Goal: Information Seeking & Learning: Learn about a topic

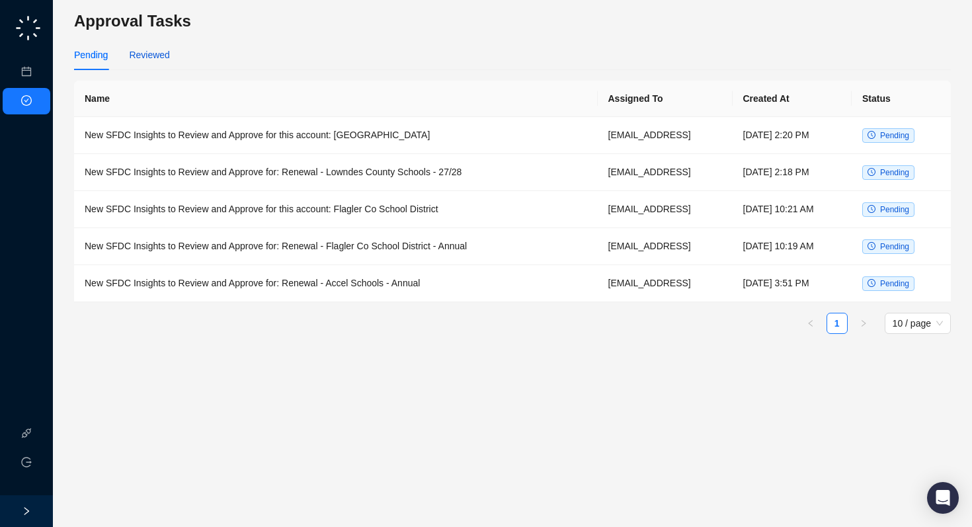
click at [155, 56] on div "Reviewed" at bounding box center [149, 55] width 40 height 15
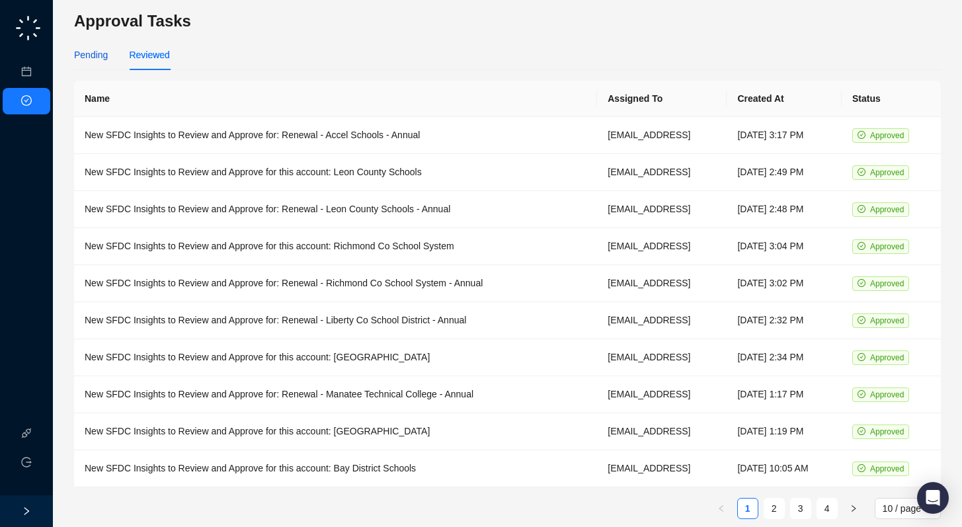
click at [80, 50] on div "Pending" at bounding box center [91, 55] width 34 height 15
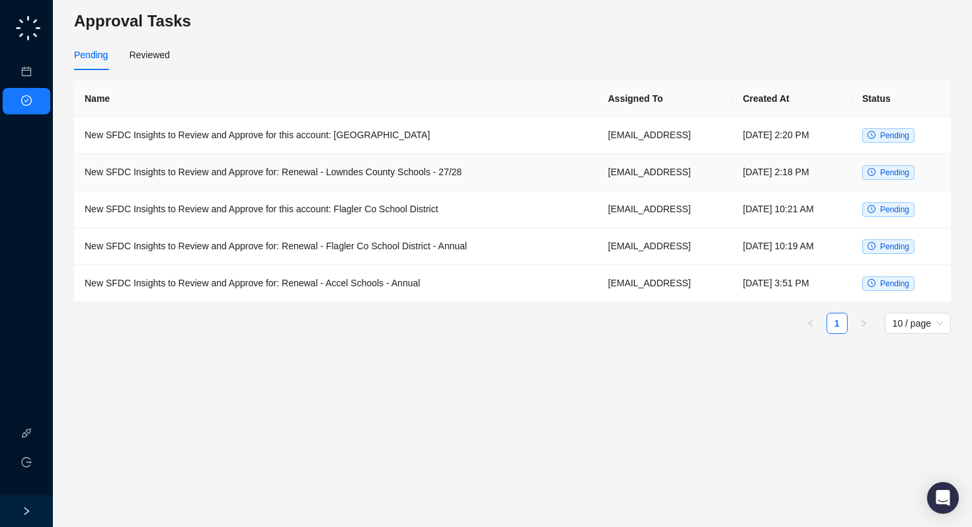
click at [358, 176] on td "New SFDC Insights to Review and Approve for: Renewal - Lowndes County Schools -…" at bounding box center [336, 172] width 524 height 37
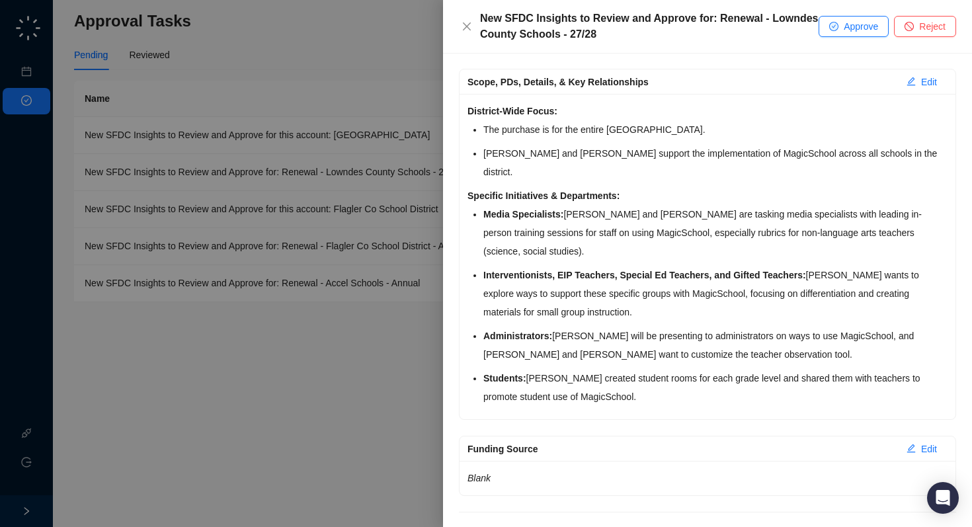
scroll to position [392, 0]
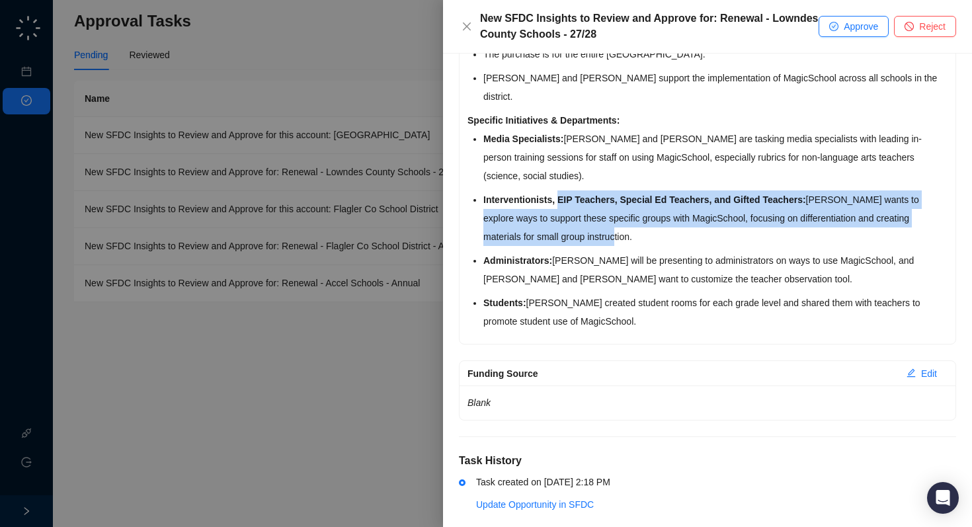
drag, startPoint x: 560, startPoint y: 182, endPoint x: 828, endPoint y: 211, distance: 269.4
click at [828, 211] on li "Interventionists, EIP Teachers, Special Ed Teachers, and Gifted Teachers: [PERS…" at bounding box center [715, 218] width 464 height 56
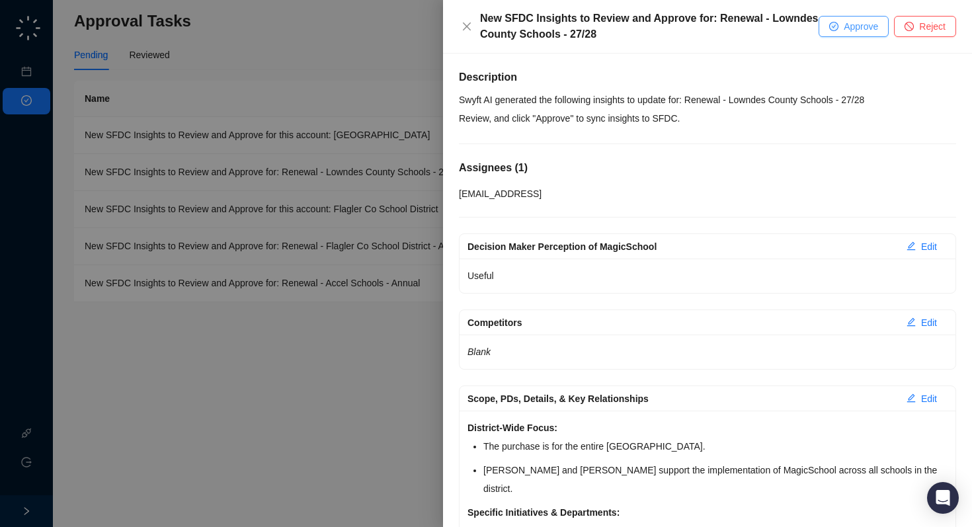
click at [867, 34] on button "Approve" at bounding box center [854, 26] width 70 height 21
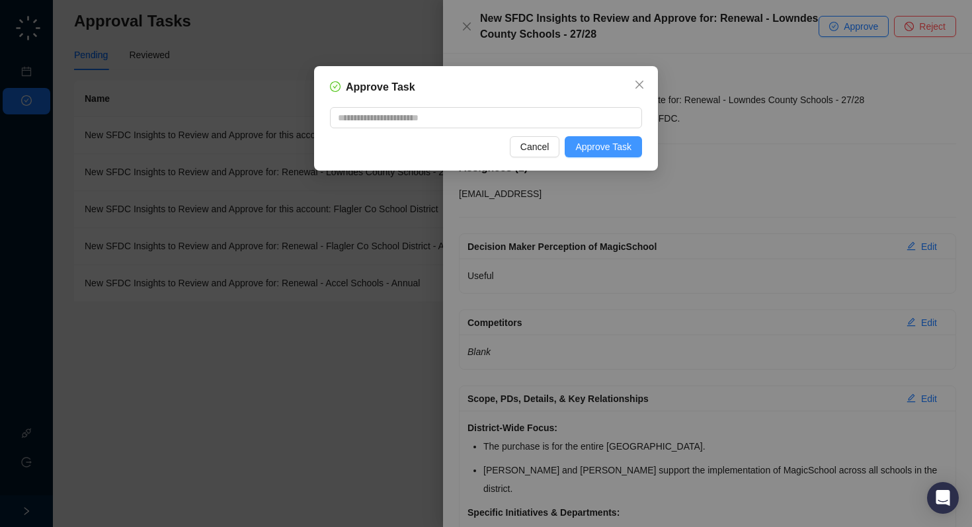
click at [597, 144] on span "Approve Task" at bounding box center [603, 147] width 56 height 15
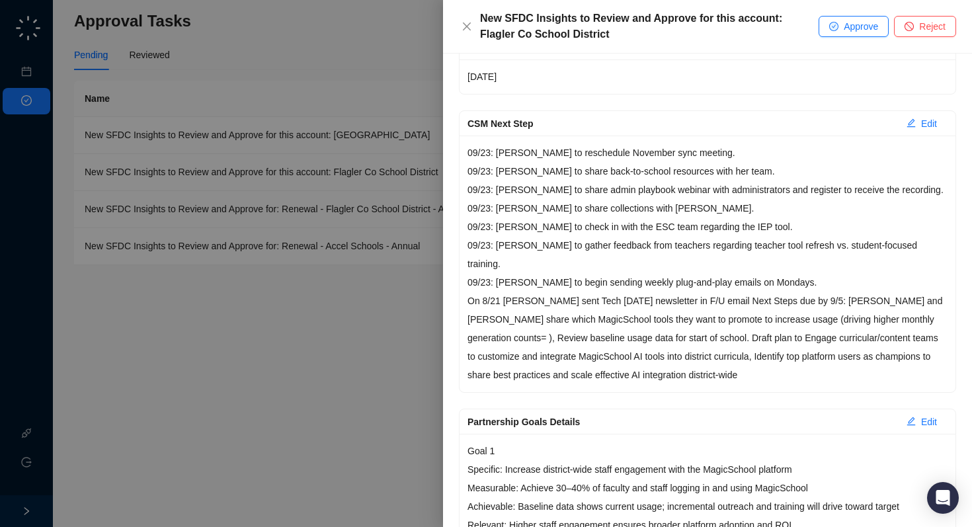
scroll to position [334, 0]
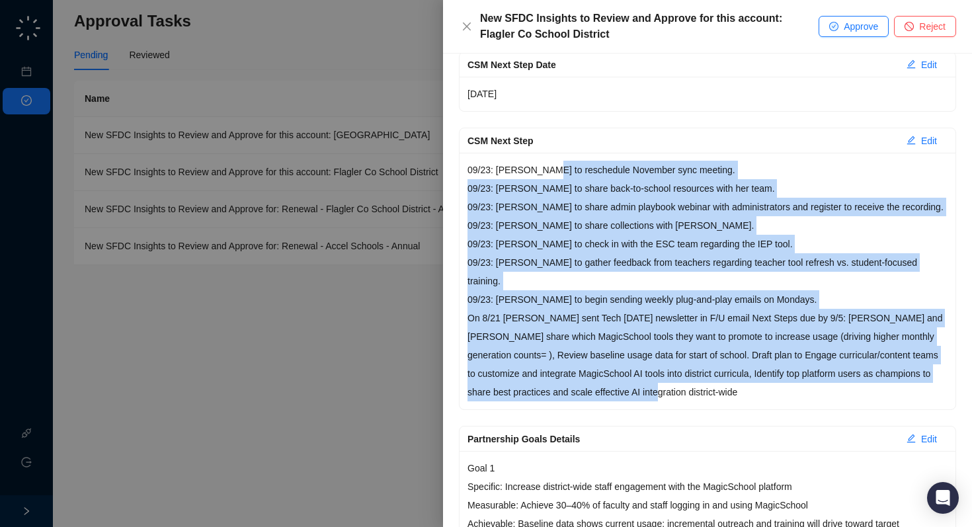
drag, startPoint x: 550, startPoint y: 169, endPoint x: 788, endPoint y: 390, distance: 324.8
click at [788, 390] on div "09/23: [PERSON_NAME] to reschedule November sync meeting. 09/23: [PERSON_NAME] …" at bounding box center [708, 281] width 496 height 257
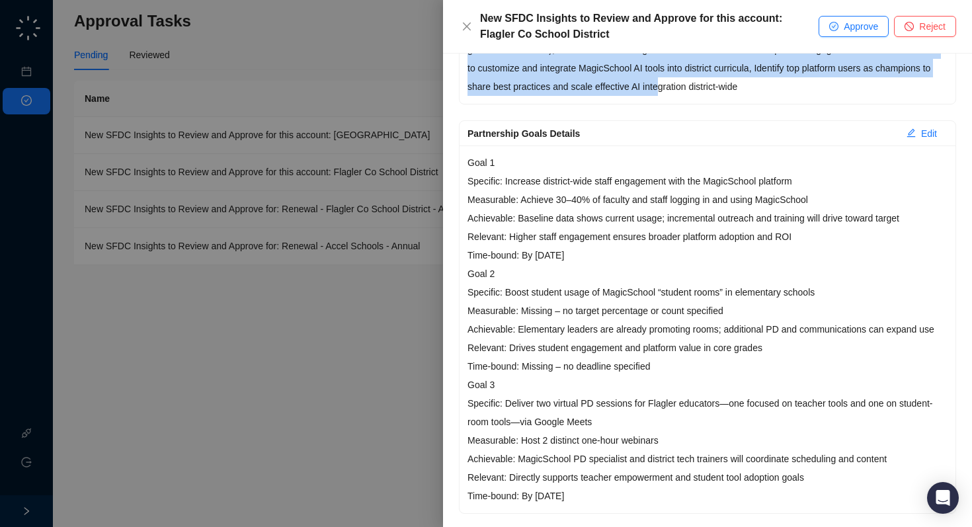
scroll to position [648, 0]
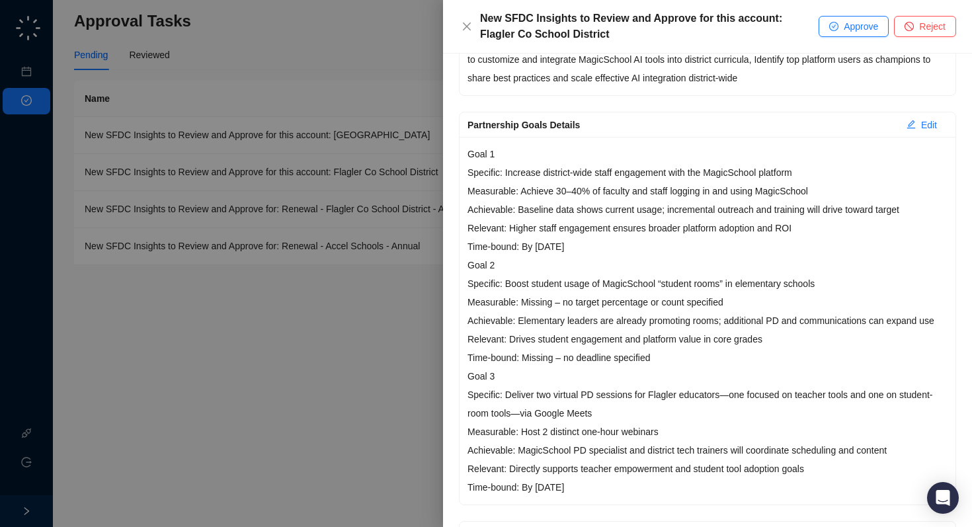
click at [655, 214] on p "Goal 1 Specific: Increase district-wide staff engagement with the MagicSchool p…" at bounding box center [708, 200] width 480 height 111
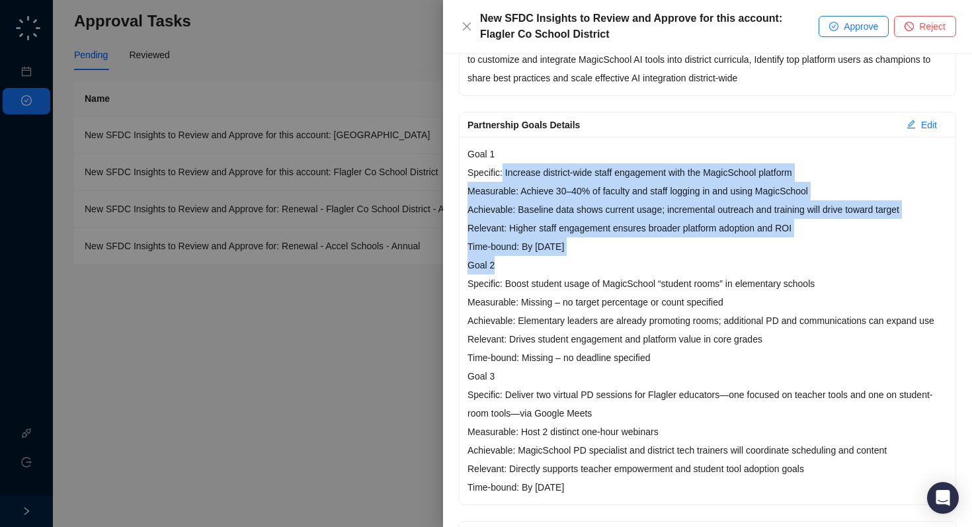
drag, startPoint x: 503, startPoint y: 153, endPoint x: 573, endPoint y: 239, distance: 110.9
click at [573, 239] on div "Goal 1 Specific: Increase district-wide staff engagement with the MagicSchool p…" at bounding box center [708, 321] width 496 height 368
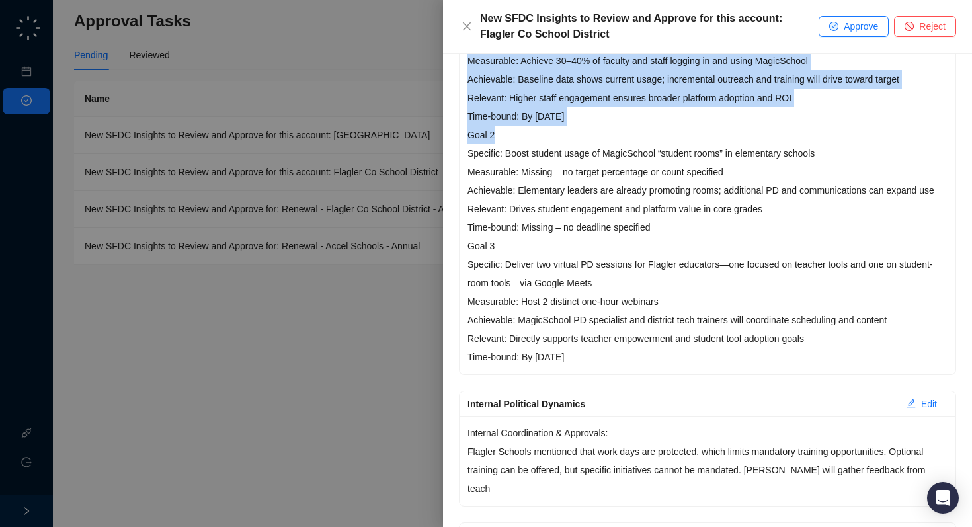
scroll to position [782, 0]
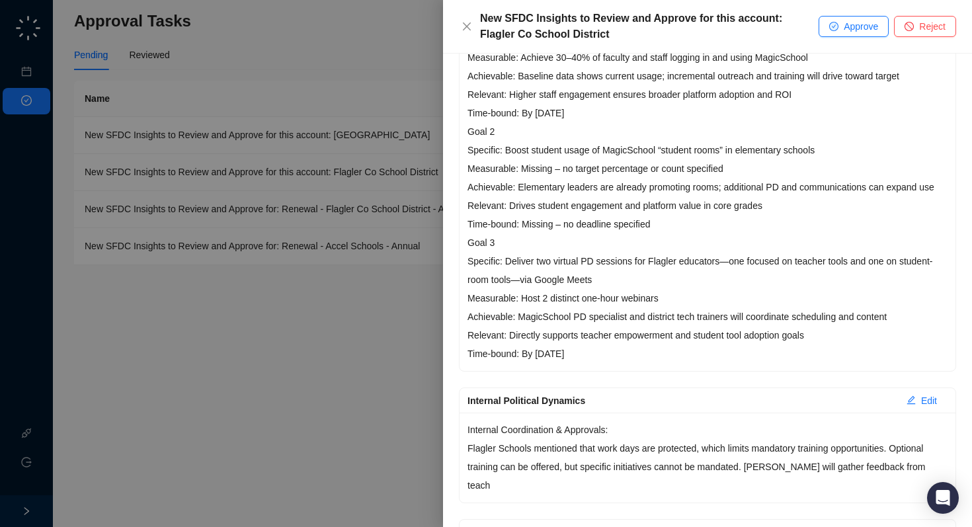
click at [557, 183] on p "Goal 2 Specific: Boost student usage of MagicSchool “student rooms” in elementa…" at bounding box center [708, 177] width 480 height 111
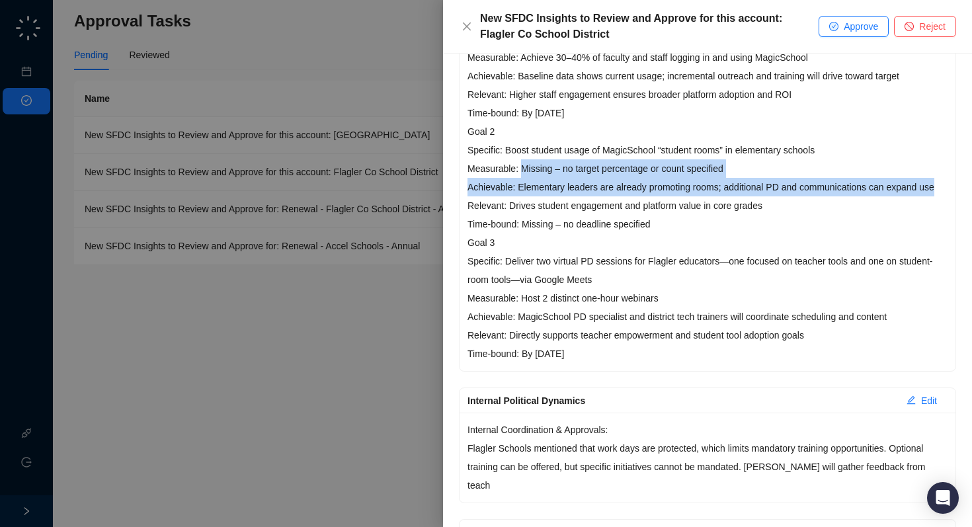
drag, startPoint x: 523, startPoint y: 150, endPoint x: 778, endPoint y: 179, distance: 256.9
click at [779, 180] on p "Goal 2 Specific: Boost student usage of MagicSchool “student rooms” in elementa…" at bounding box center [708, 177] width 480 height 111
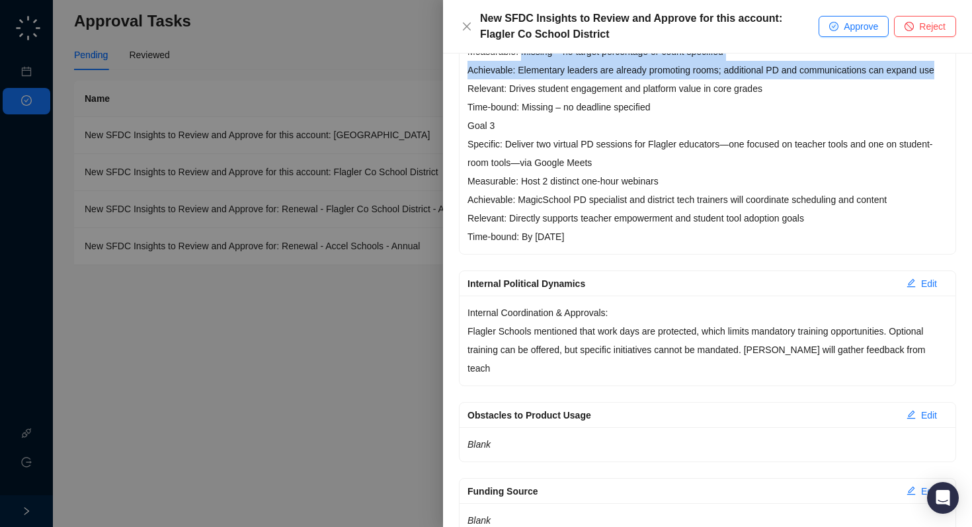
scroll to position [910, 0]
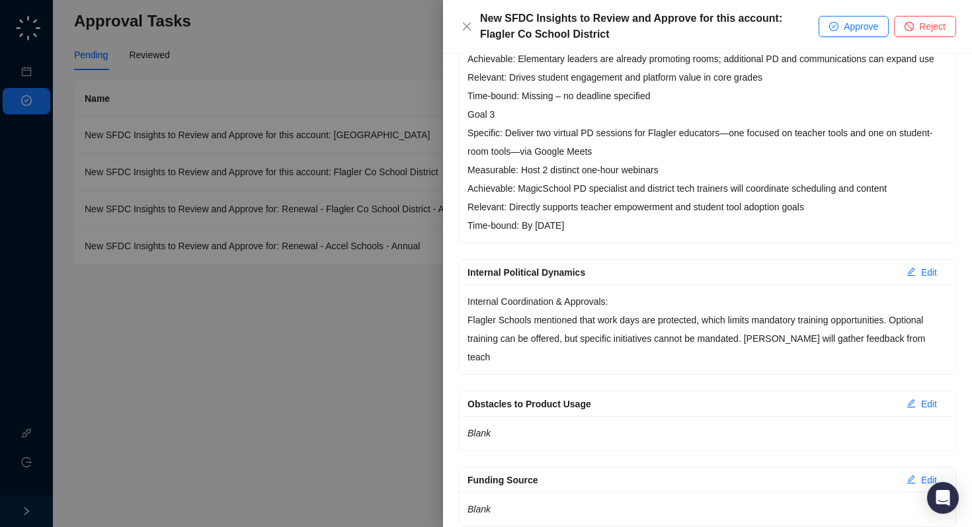
click at [557, 109] on p "Goal 3 Specific: Deliver two virtual PD sessions for Flagler educators—one focu…" at bounding box center [708, 170] width 480 height 130
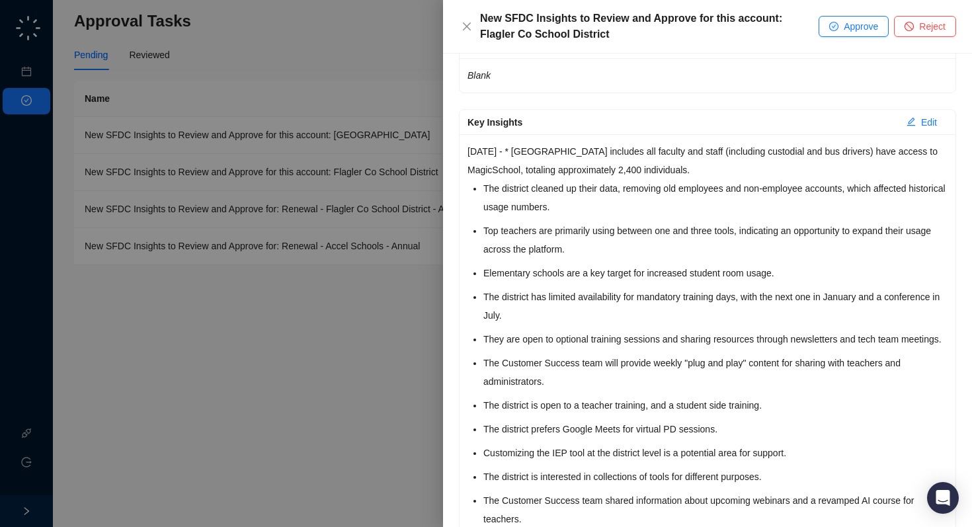
scroll to position [1350, 0]
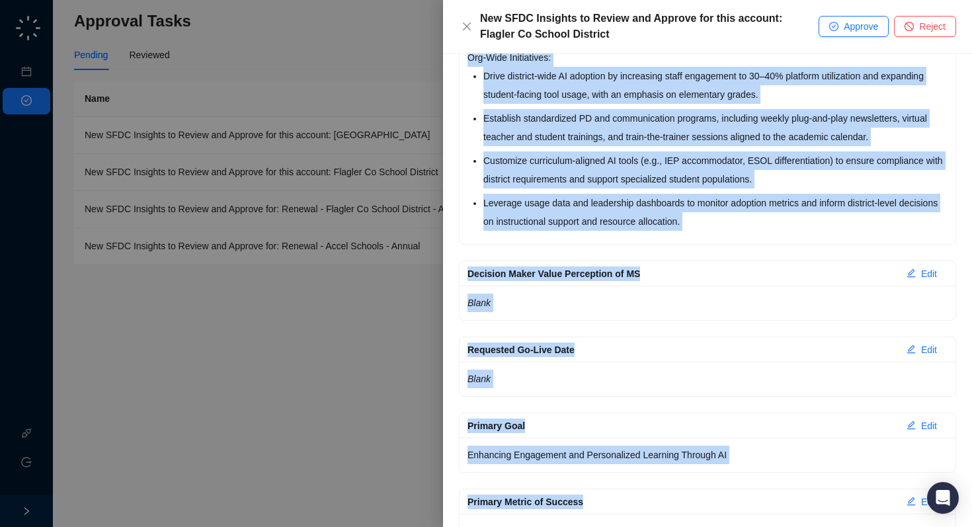
drag, startPoint x: 469, startPoint y: 145, endPoint x: 696, endPoint y: 526, distance: 442.8
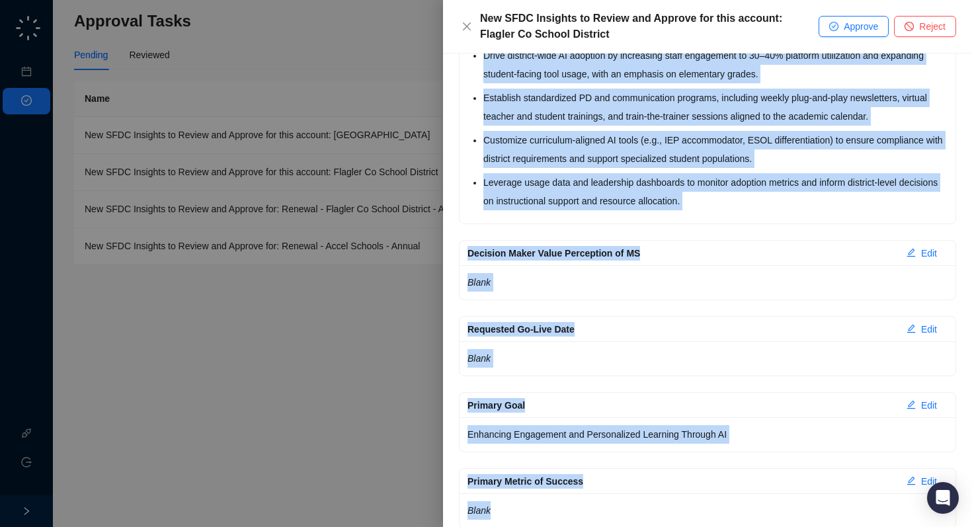
scroll to position [2152, 0]
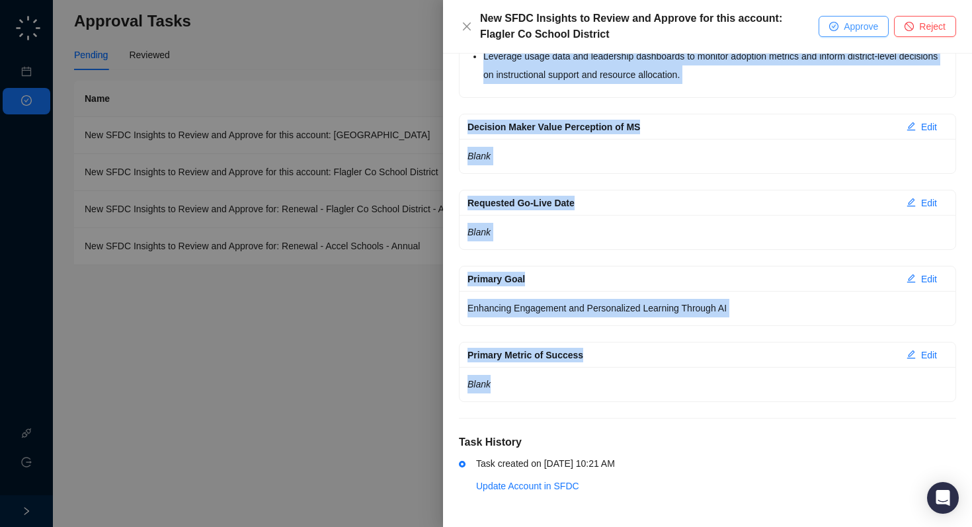
click at [853, 26] on span "Approve" at bounding box center [861, 26] width 34 height 15
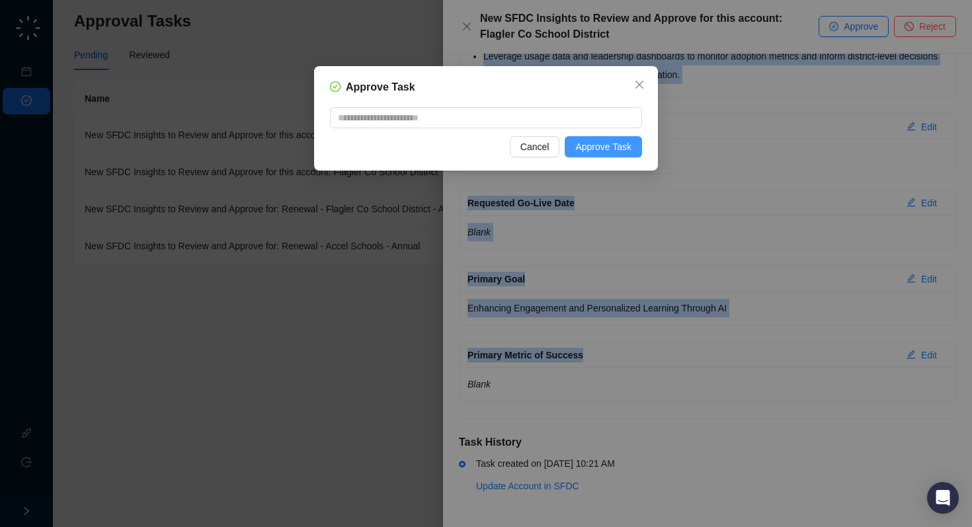
click at [596, 145] on span "Approve Task" at bounding box center [603, 147] width 56 height 15
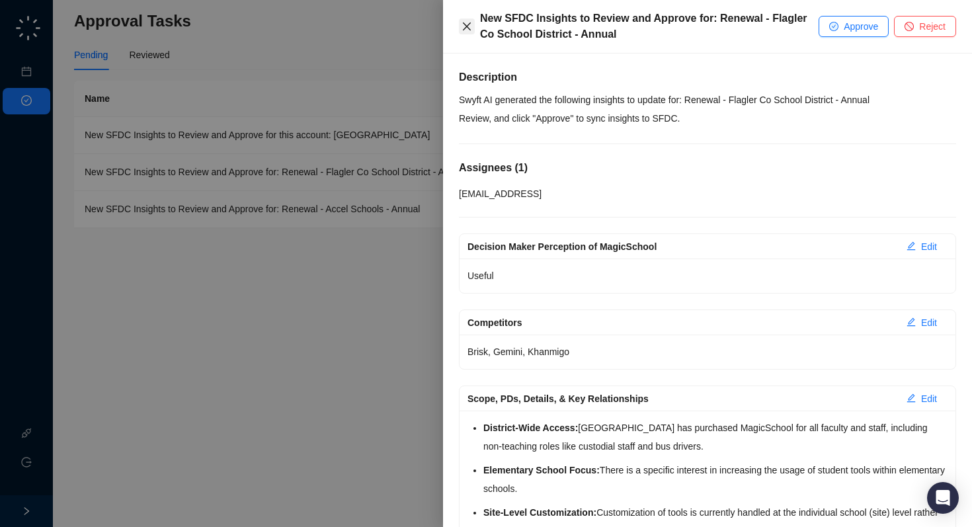
click at [468, 26] on icon "close" at bounding box center [467, 26] width 11 height 11
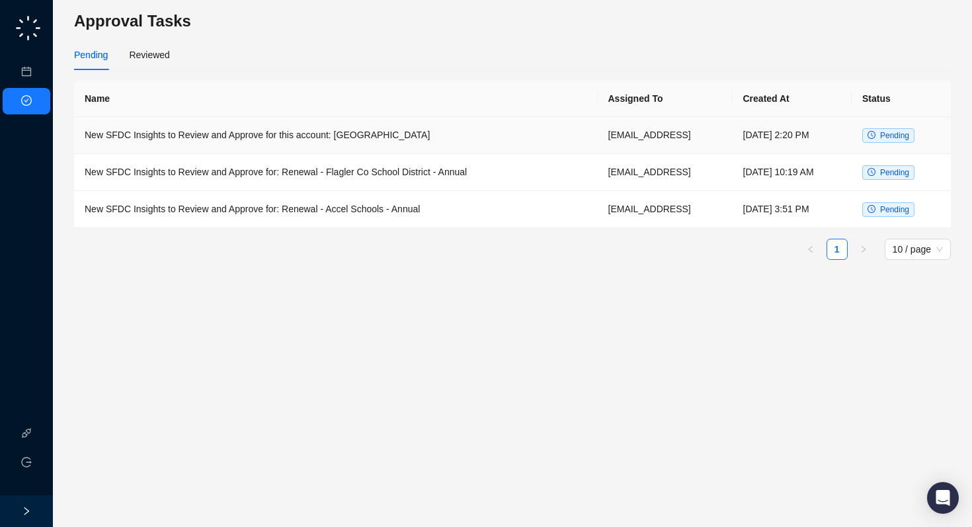
click at [386, 133] on td "New SFDC Insights to Review and Approve for this account: [GEOGRAPHIC_DATA]" at bounding box center [336, 135] width 524 height 37
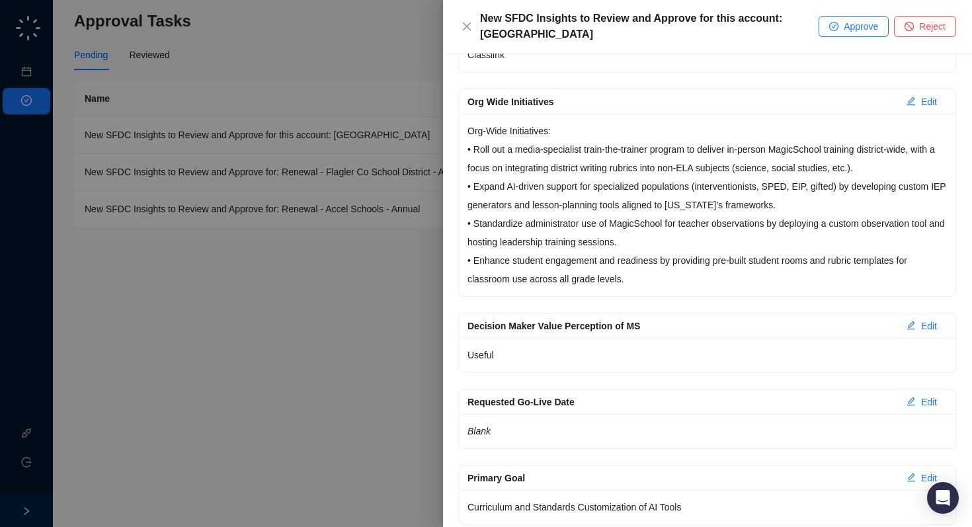
scroll to position [2281, 0]
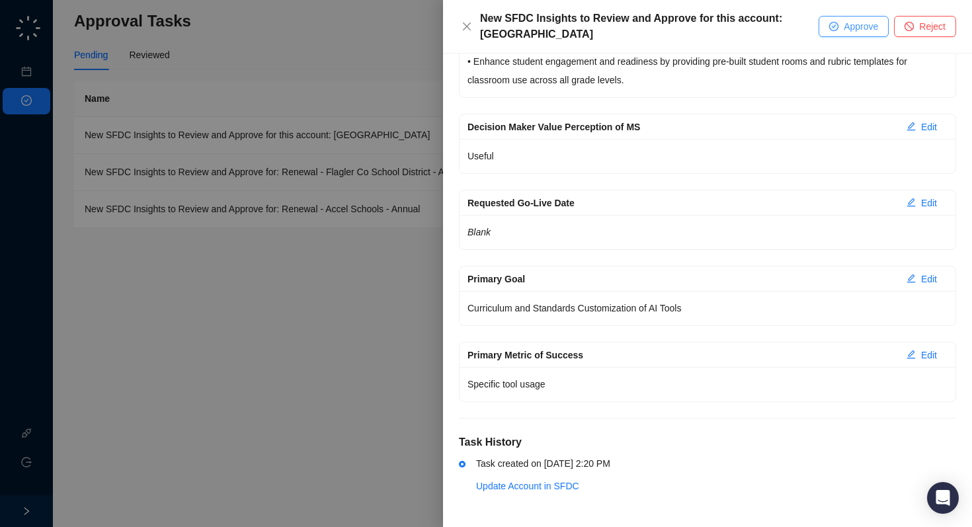
click at [839, 26] on button "Approve" at bounding box center [854, 26] width 70 height 21
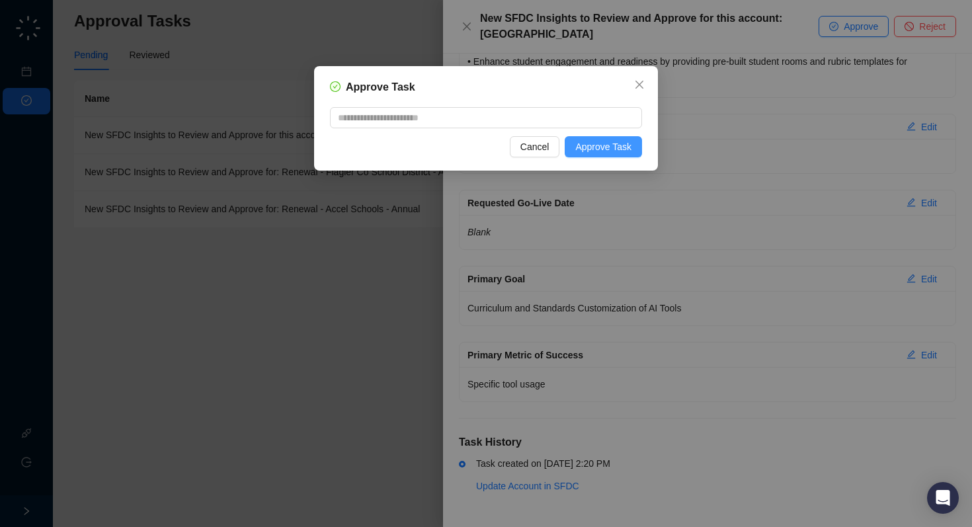
click at [593, 144] on span "Approve Task" at bounding box center [603, 147] width 56 height 15
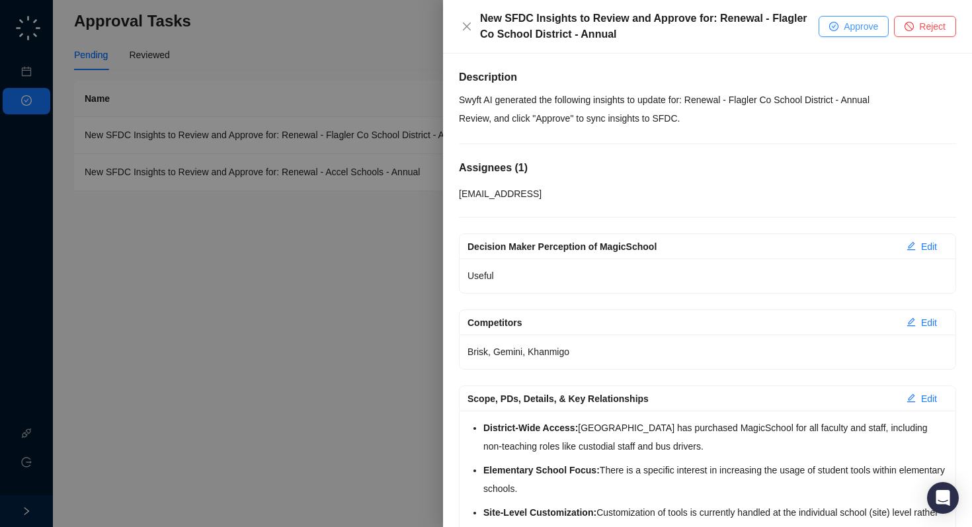
click at [872, 27] on span "Approve" at bounding box center [861, 26] width 34 height 15
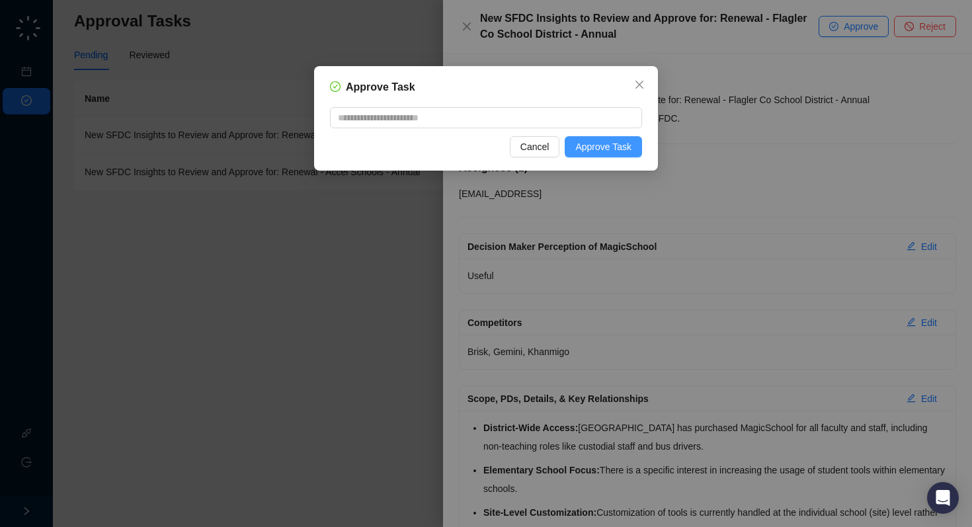
click at [618, 145] on span "Approve Task" at bounding box center [603, 147] width 56 height 15
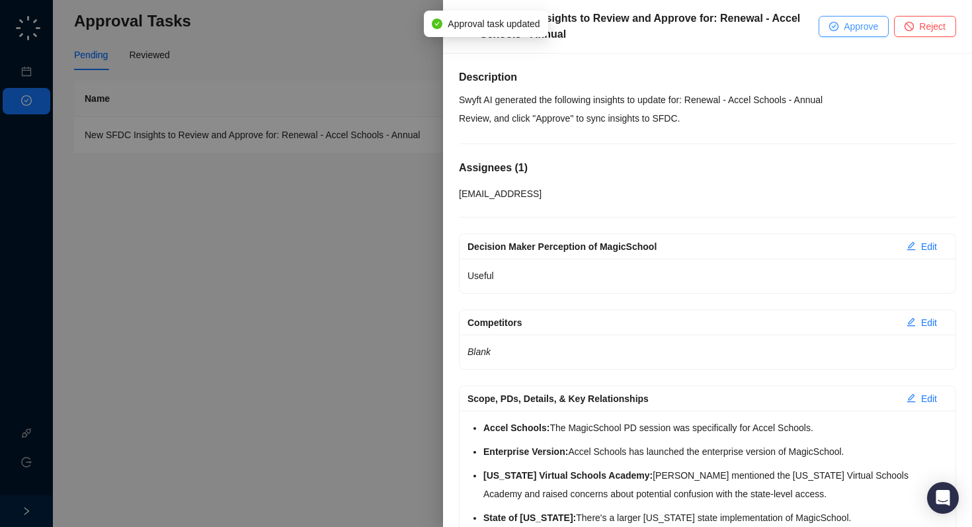
click at [849, 26] on span "Approve" at bounding box center [861, 26] width 34 height 15
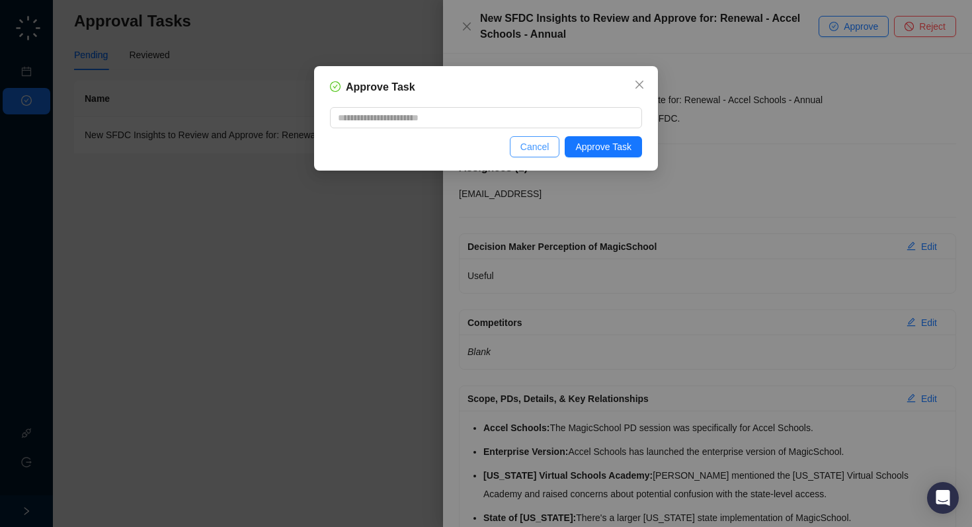
click at [530, 155] on button "Cancel" at bounding box center [535, 146] width 50 height 21
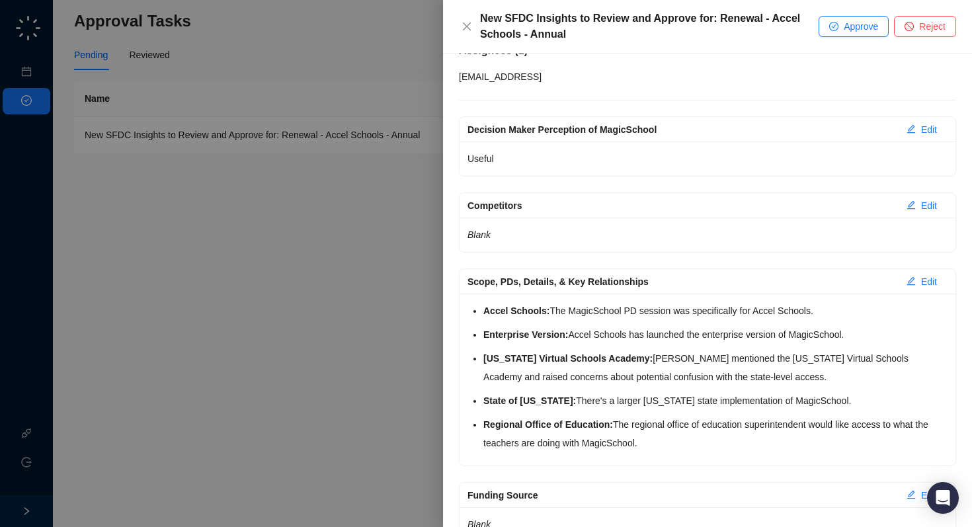
scroll to position [118, 0]
click at [470, 23] on icon "close" at bounding box center [467, 26] width 11 height 11
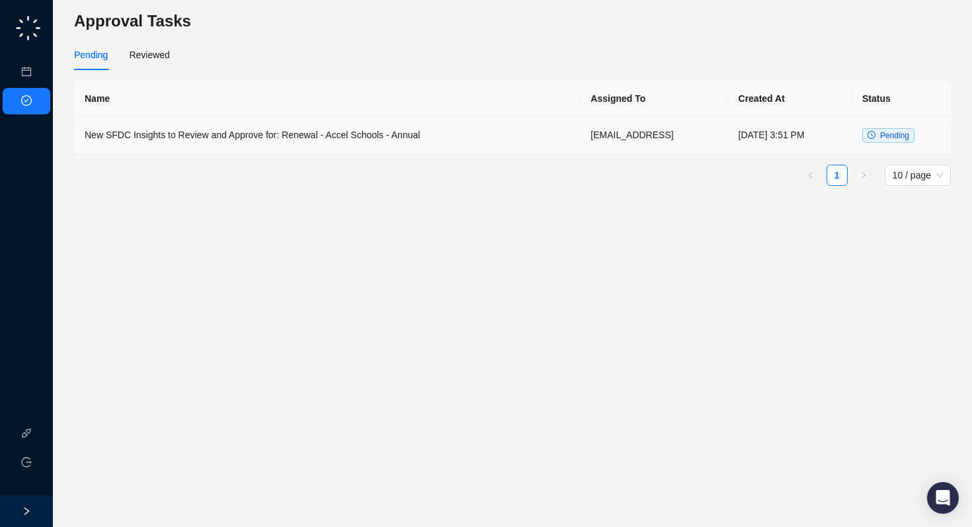
click at [134, 132] on td "New SFDC Insights to Review and Approve for: Renewal - Accel Schools - Annual" at bounding box center [327, 135] width 506 height 37
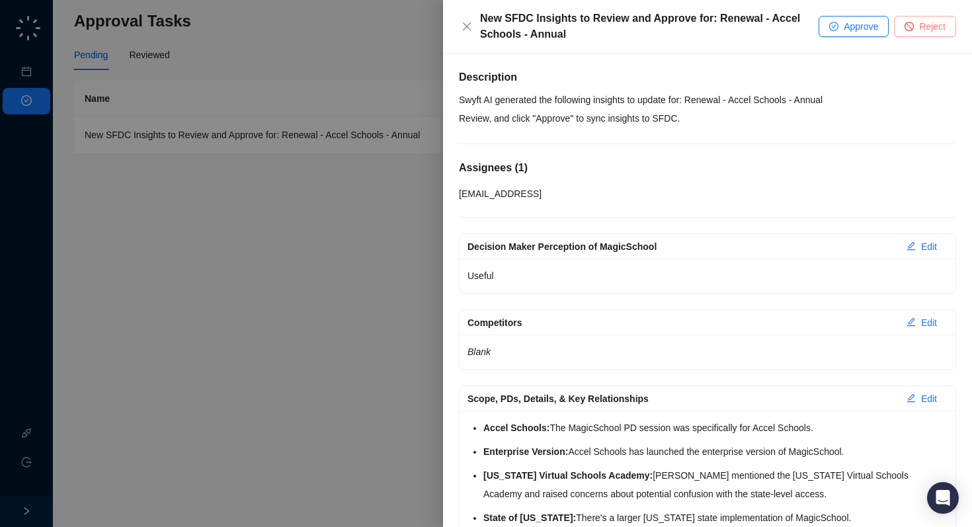
click at [944, 24] on span "Reject" at bounding box center [932, 26] width 26 height 15
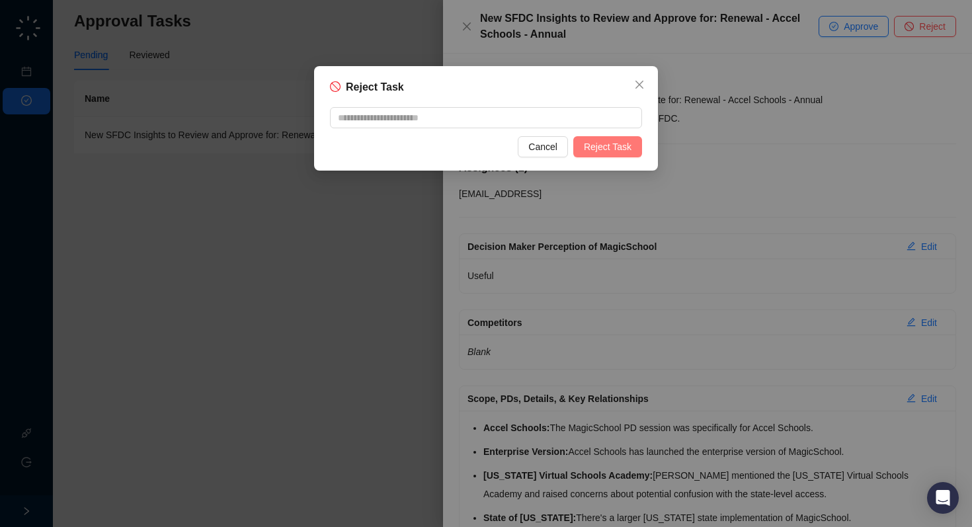
click at [597, 146] on span "Reject Task" at bounding box center [608, 147] width 48 height 15
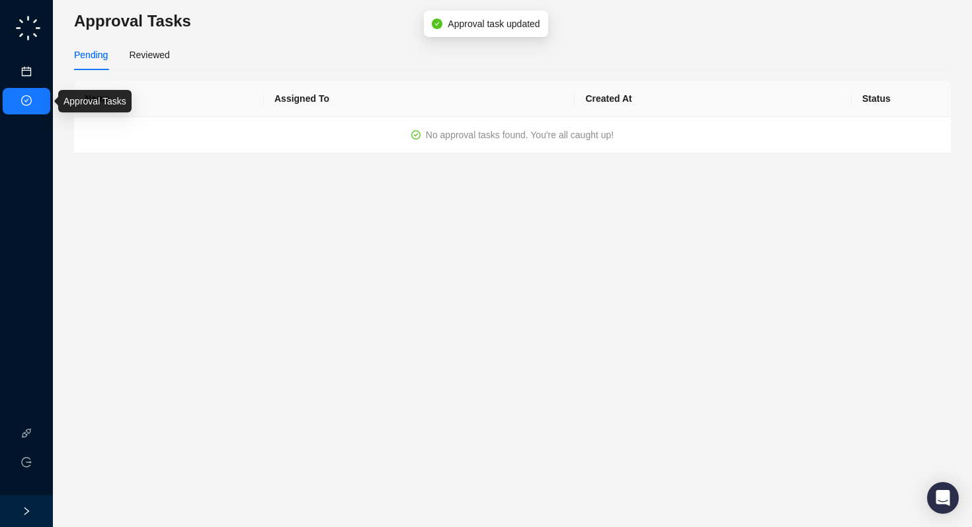
click at [38, 77] on link "Meetings & Calls" at bounding box center [72, 72] width 69 height 11
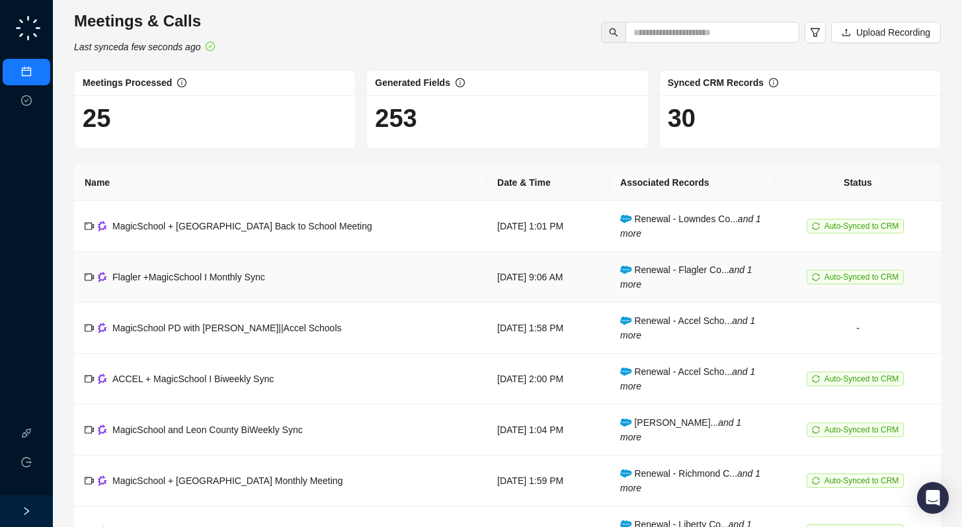
click at [294, 276] on td "Flagler +MagicSchool I Monthly Sync" at bounding box center [280, 277] width 413 height 51
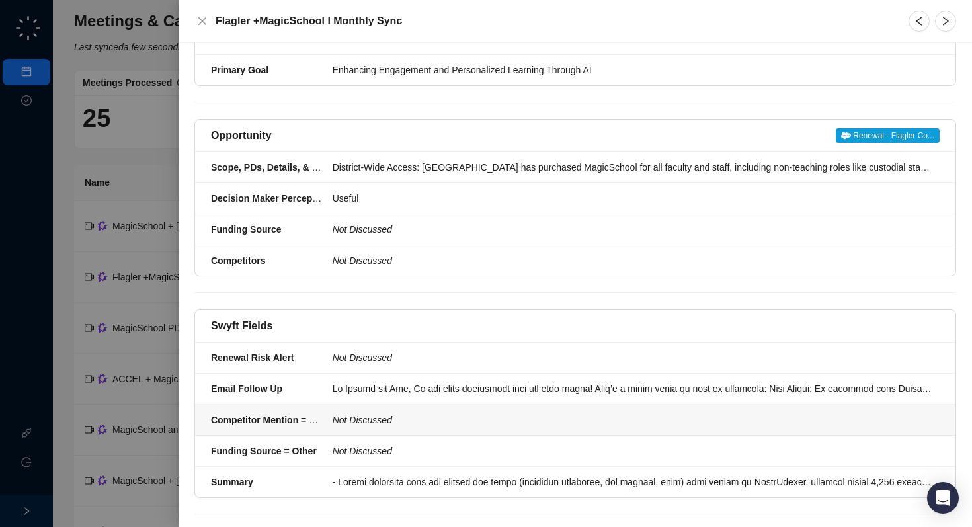
scroll to position [641, 0]
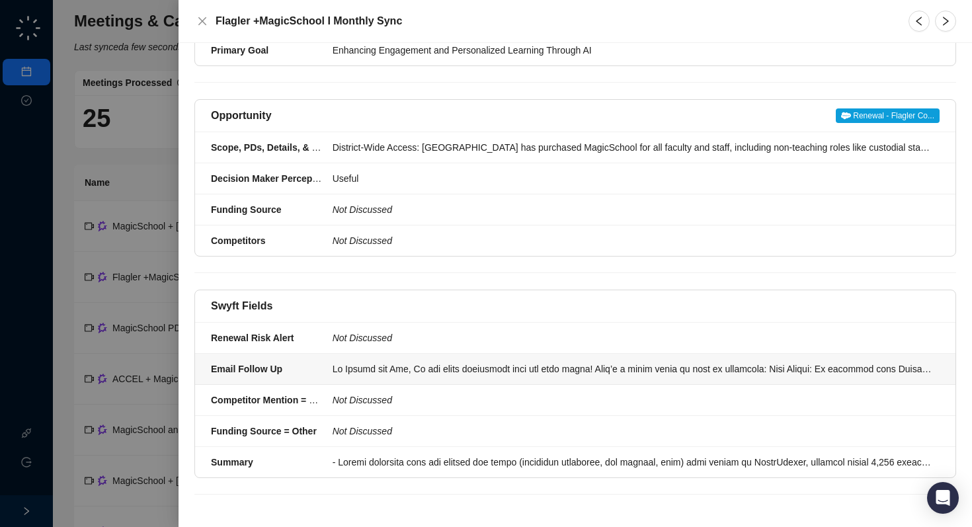
click at [402, 368] on div at bounding box center [632, 369] width 599 height 15
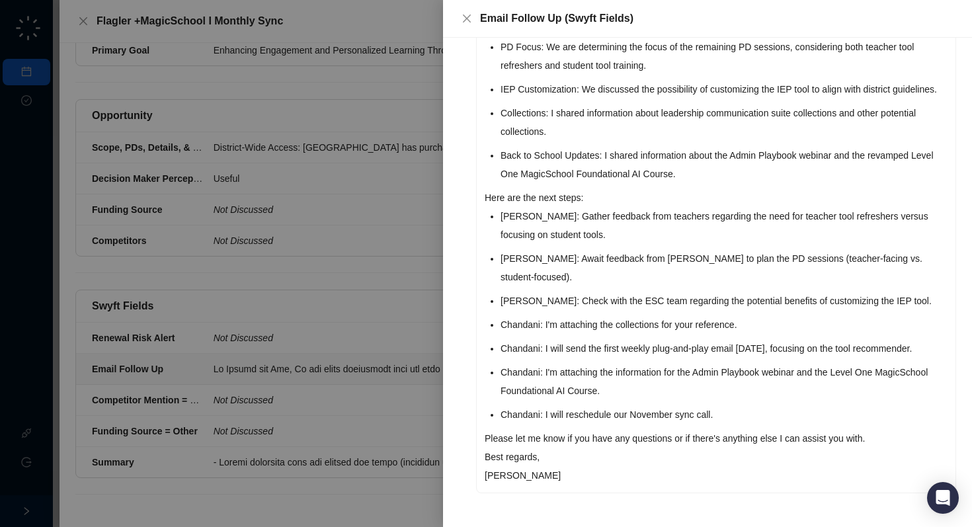
scroll to position [325, 0]
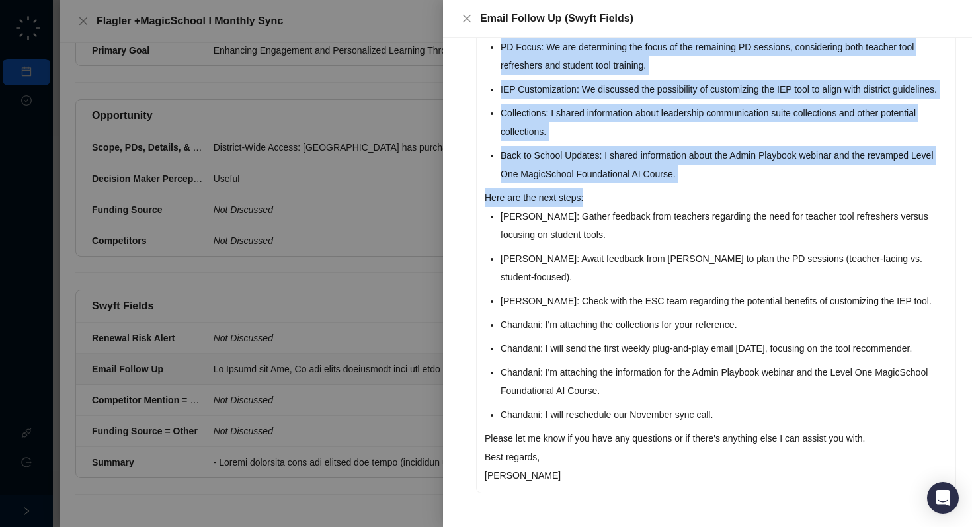
drag, startPoint x: 502, startPoint y: 215, endPoint x: 820, endPoint y: 417, distance: 377.0
copy div "Data Review: We reviewed your MagicSchool usage data, noting the increase in to…"
click at [663, 350] on li "Chandani: I will send the first weekly plug-and-play email [DATE], focusing on …" at bounding box center [724, 348] width 447 height 19
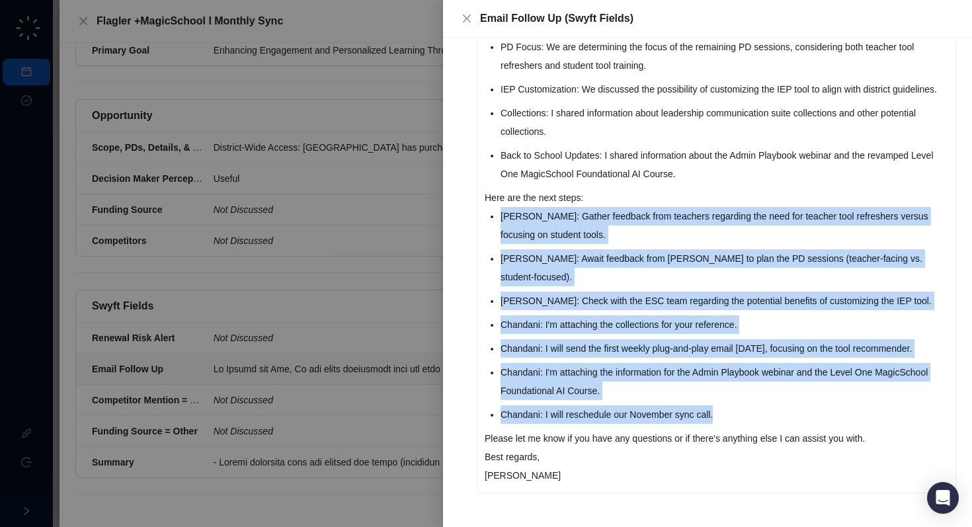
drag, startPoint x: 501, startPoint y: 216, endPoint x: 746, endPoint y: 413, distance: 314.3
click at [746, 413] on ul "[PERSON_NAME]: Gather feedback from teachers regarding the need for teacher too…" at bounding box center [724, 315] width 447 height 217
copy ul "[PERSON_NAME]: Gather feedback from teachers regarding the need for teacher too…"
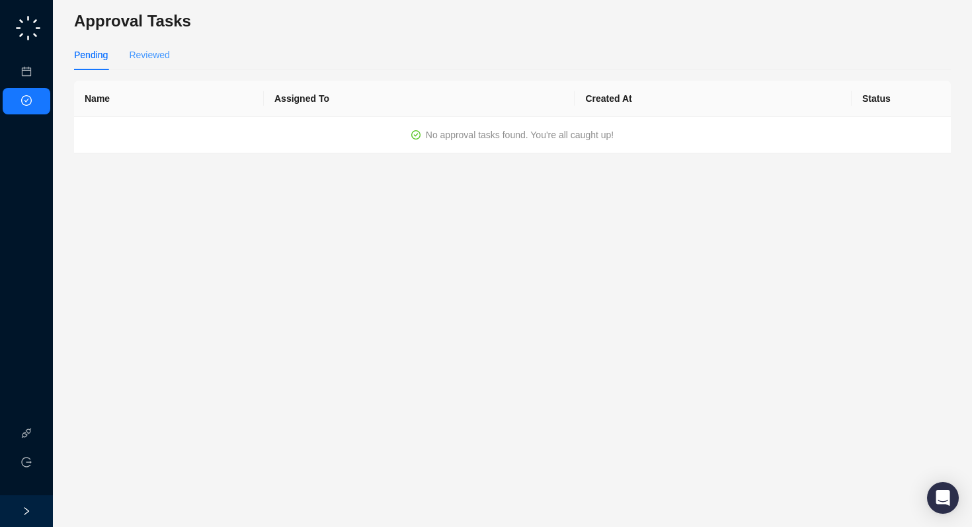
click at [148, 47] on div "Reviewed" at bounding box center [149, 55] width 40 height 30
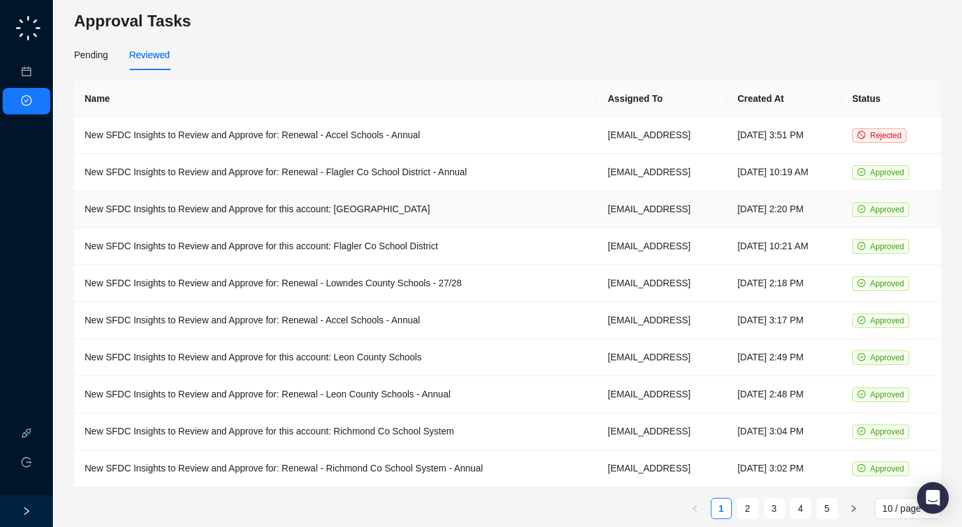
click at [407, 214] on td "New SFDC Insights to Review and Approve for this account: [GEOGRAPHIC_DATA]" at bounding box center [335, 209] width 523 height 37
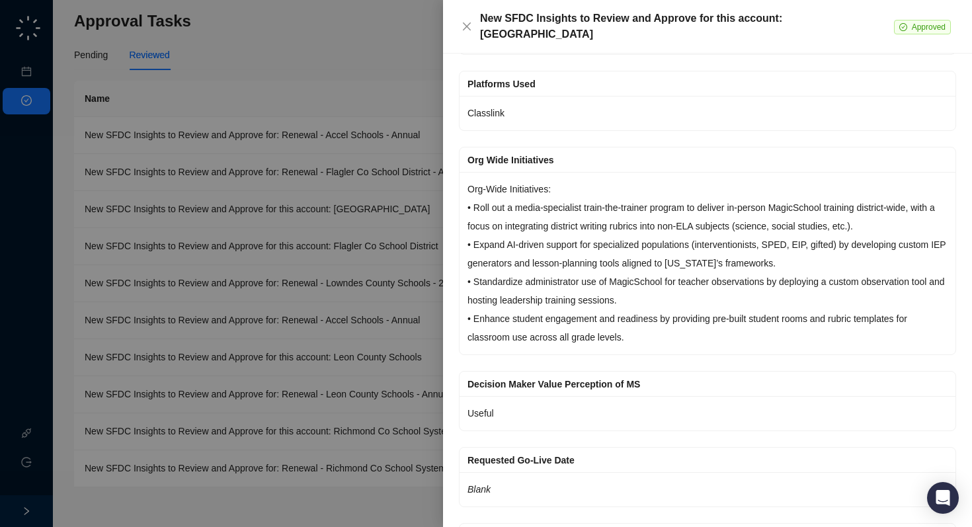
scroll to position [2326, 0]
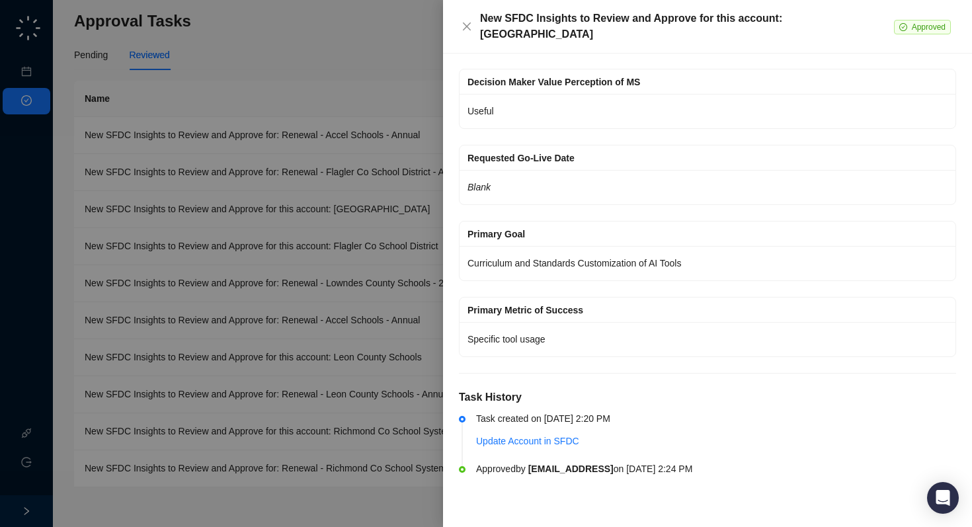
click at [333, 44] on div at bounding box center [486, 263] width 972 height 527
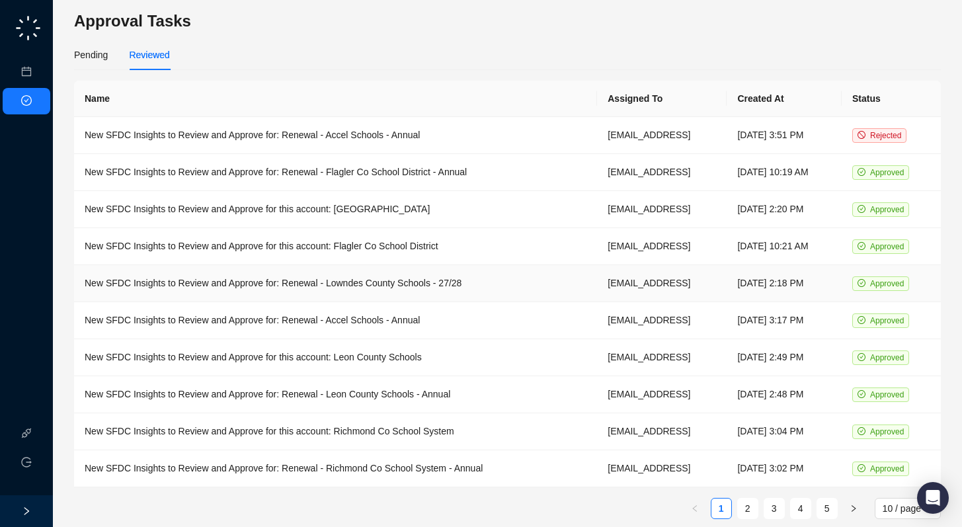
click at [379, 281] on td "New SFDC Insights to Review and Approve for: Renewal - Lowndes County Schools -…" at bounding box center [335, 283] width 523 height 37
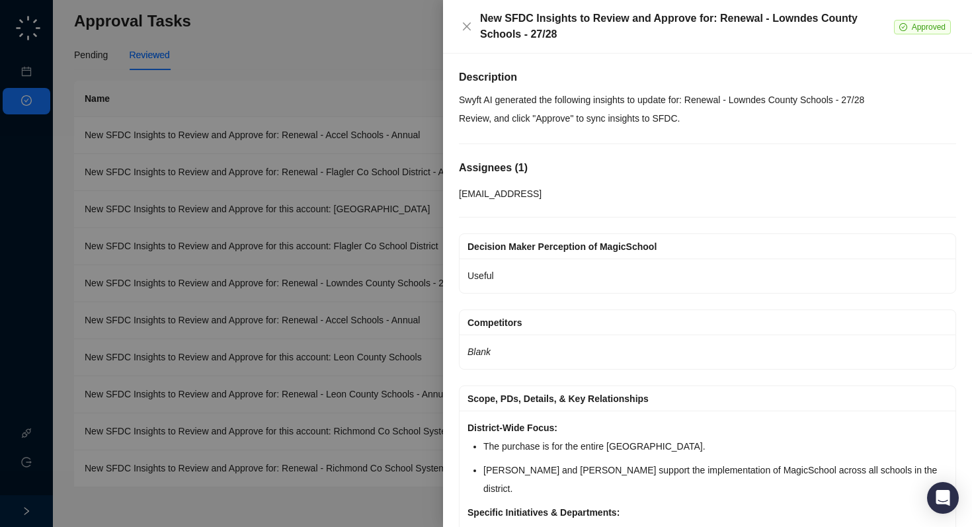
scroll to position [437, 0]
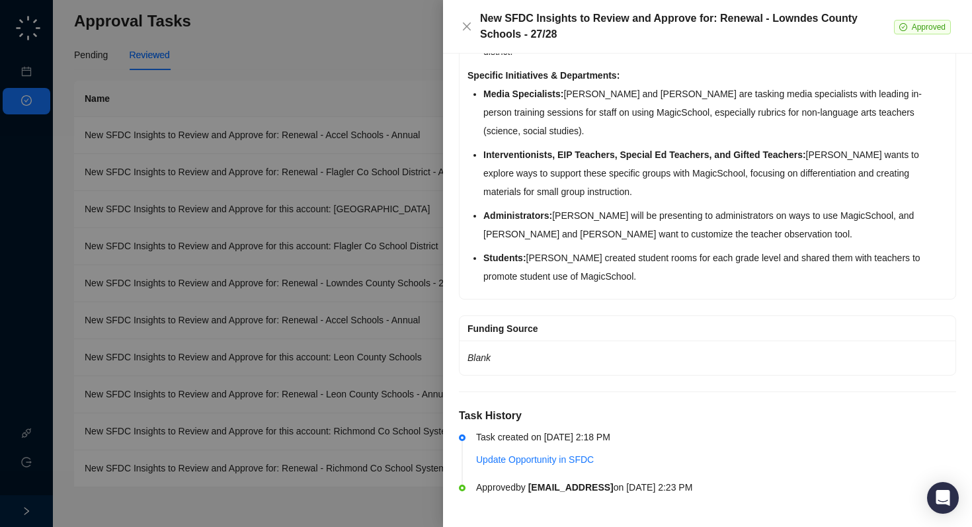
click at [235, 258] on div at bounding box center [486, 263] width 972 height 527
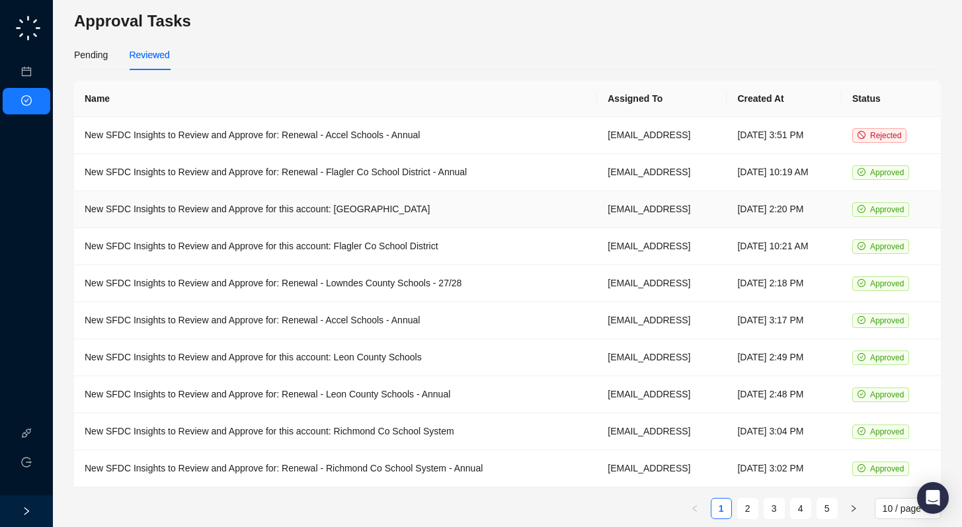
click at [340, 202] on td "New SFDC Insights to Review and Approve for this account: [GEOGRAPHIC_DATA]" at bounding box center [335, 209] width 523 height 37
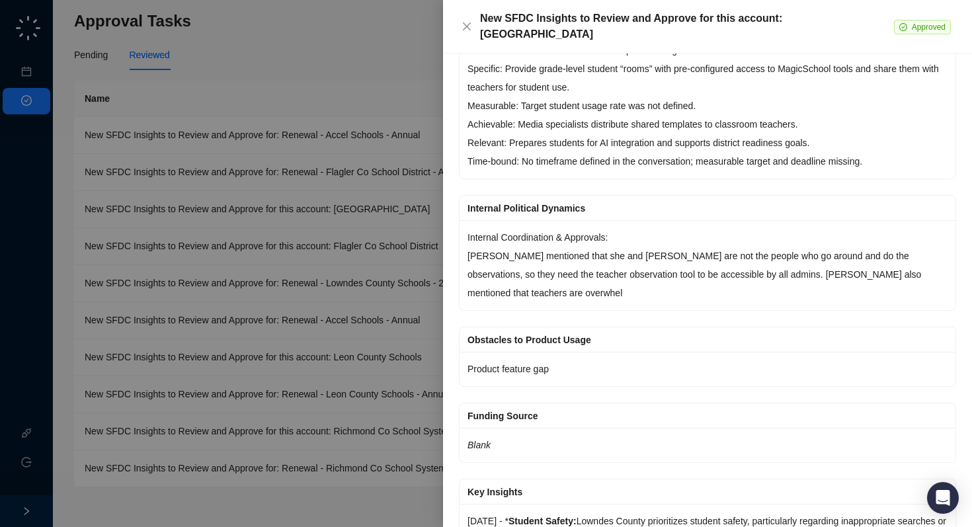
scroll to position [960, 0]
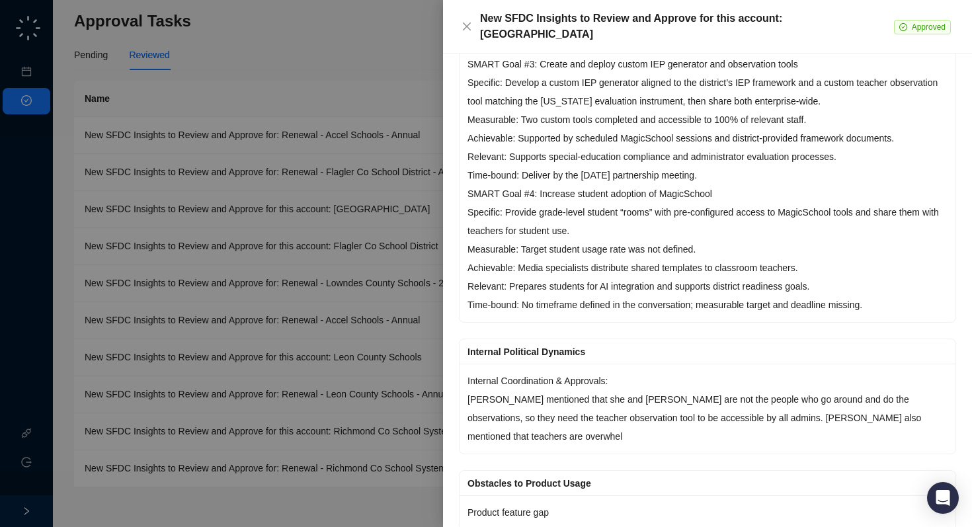
click at [158, 125] on div at bounding box center [486, 263] width 972 height 527
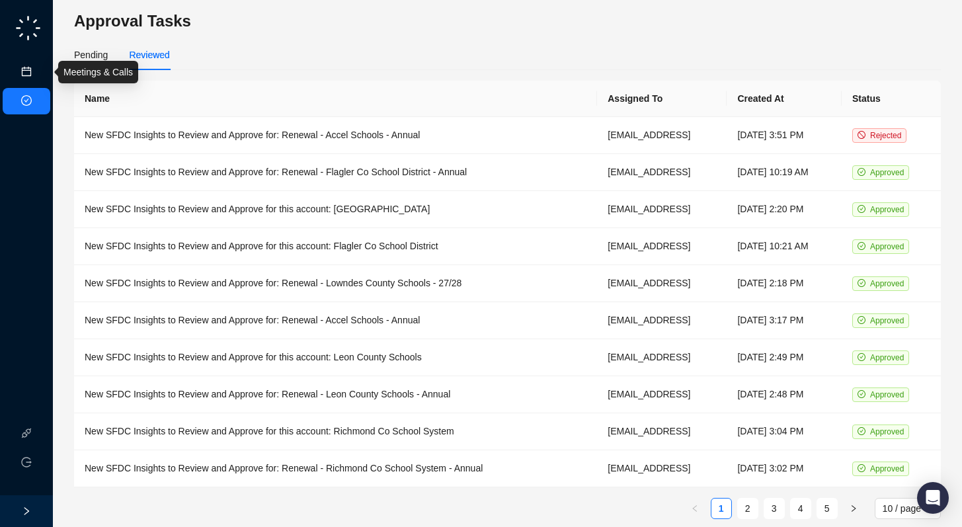
click at [38, 77] on link "Meetings & Calls" at bounding box center [72, 72] width 69 height 11
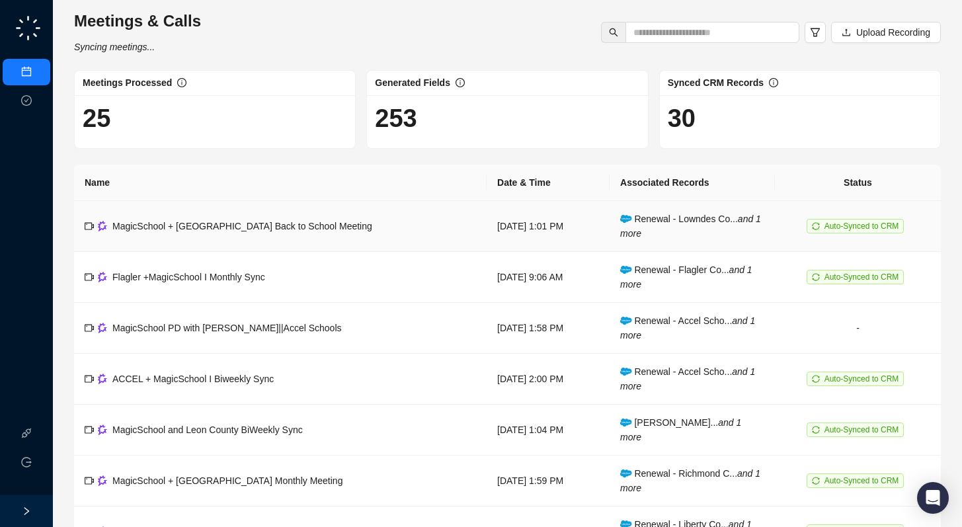
click at [298, 224] on span "MagicSchool + [GEOGRAPHIC_DATA] Back to School Meeting" at bounding box center [242, 226] width 260 height 11
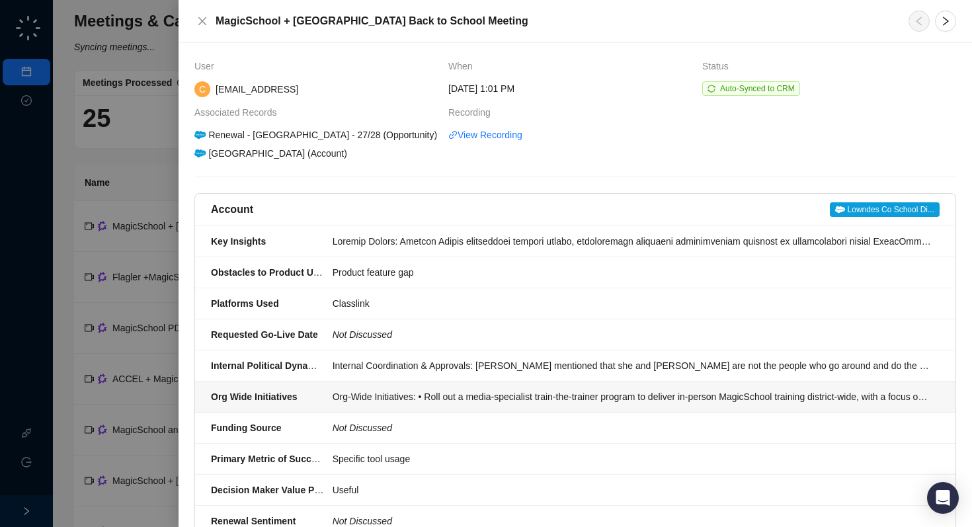
scroll to position [641, 0]
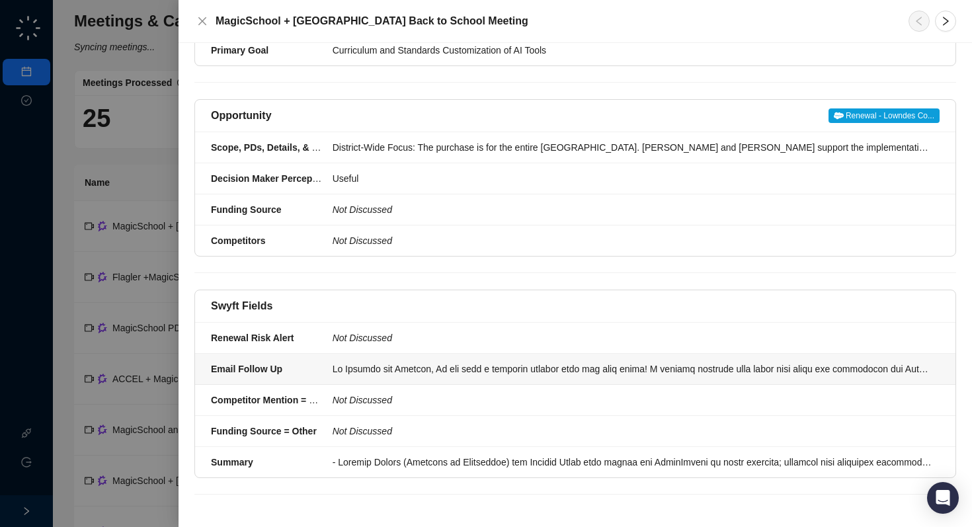
click at [380, 367] on div at bounding box center [632, 369] width 599 height 15
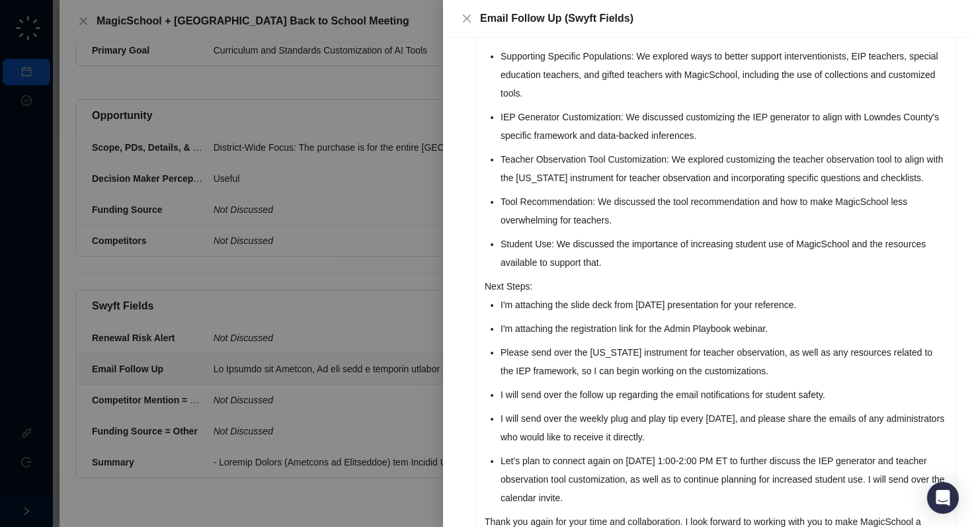
scroll to position [454, 0]
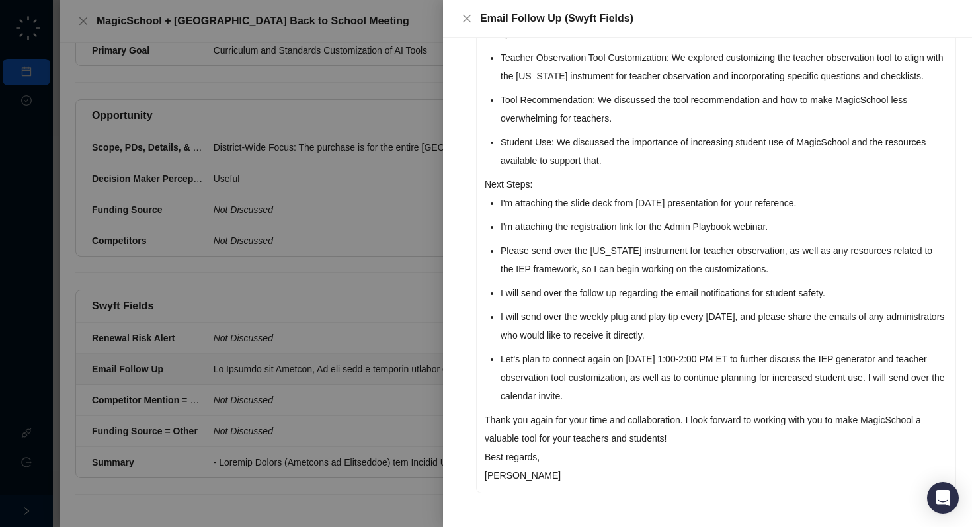
drag, startPoint x: 497, startPoint y: 292, endPoint x: 892, endPoint y: 392, distance: 407.9
click at [892, 392] on div "Hi Heather and Lindsey, It was such a pleasure meeting with you both today! I e…" at bounding box center [716, 105] width 479 height 775
copy ul "I will send over the follow up regarding the email notifications for student sa…"
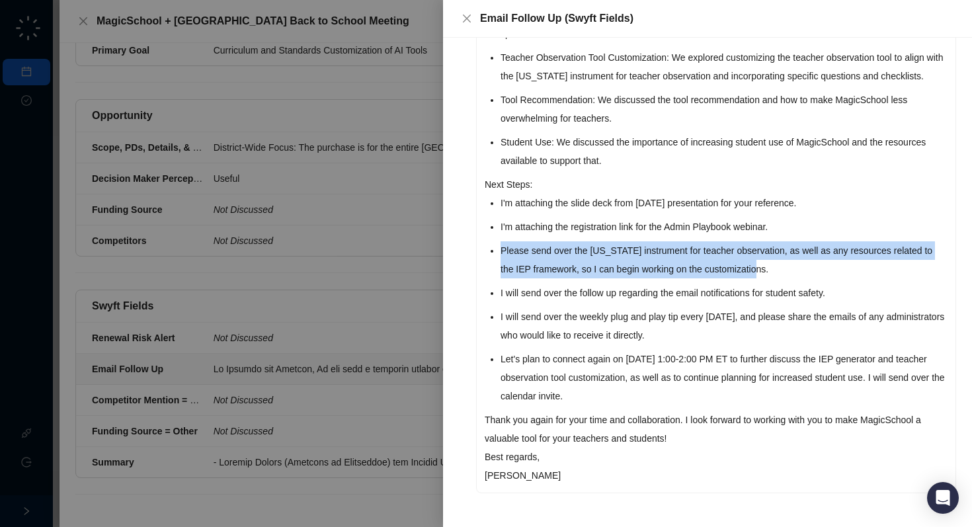
drag, startPoint x: 499, startPoint y: 249, endPoint x: 787, endPoint y: 270, distance: 288.5
click at [787, 270] on div "Hi Heather and Lindsey, It was such a pleasure meeting with you both today! I e…" at bounding box center [716, 105] width 479 height 775
copy li "Please send over the Georgia instrument for teacher observation, as well as any…"
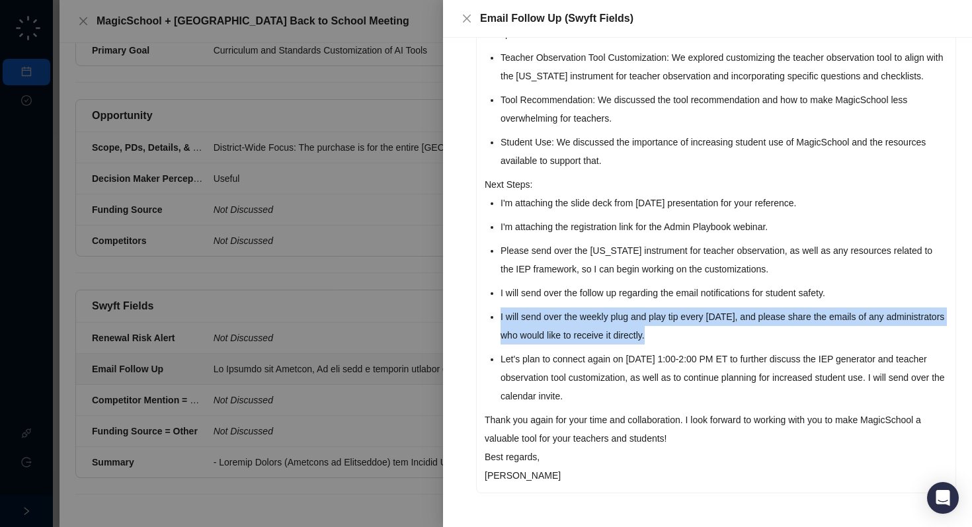
drag, startPoint x: 720, startPoint y: 337, endPoint x: 502, endPoint y: 324, distance: 218.6
click at [502, 324] on li "I will send over the weekly plug and play tip every Monday, and please share th…" at bounding box center [724, 326] width 447 height 37
drag, startPoint x: 725, startPoint y: 335, endPoint x: 494, endPoint y: 312, distance: 232.6
click at [501, 312] on li "I will send over the weekly plug and play tip every Monday, and please share th…" at bounding box center [724, 326] width 447 height 37
copy li "I will send over the weekly plug and play tip every Monday, and please share th…"
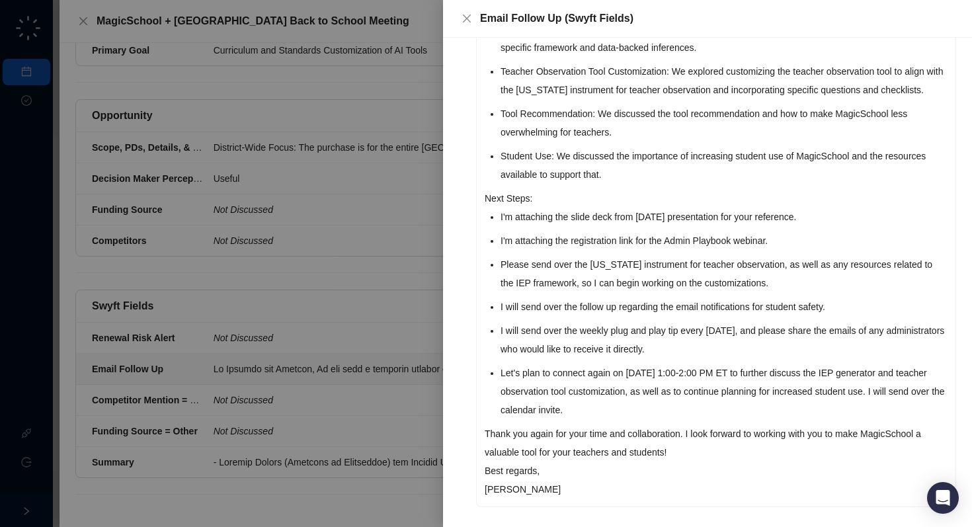
scroll to position [0, 0]
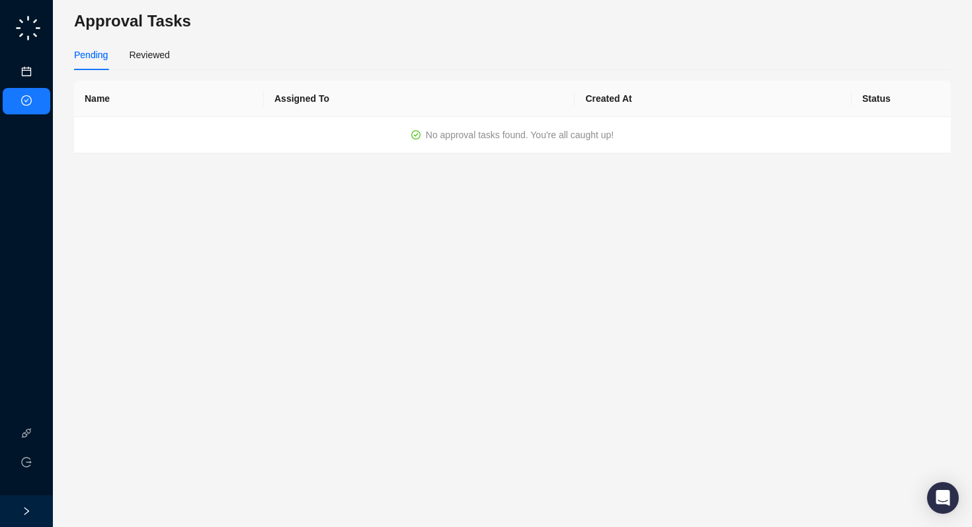
click at [38, 71] on link "Meetings & Calls" at bounding box center [72, 72] width 69 height 11
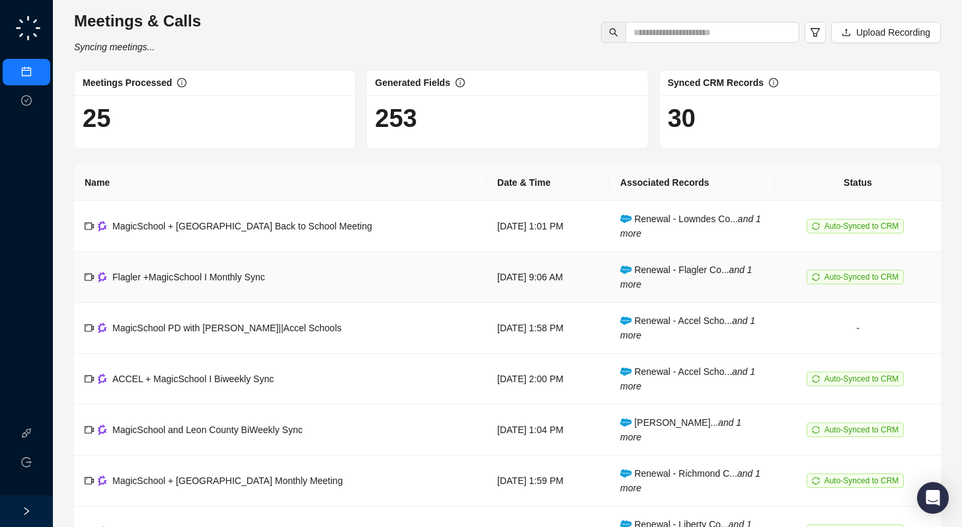
click at [311, 277] on td "Flagler +MagicSchool I Monthly Sync" at bounding box center [280, 277] width 413 height 51
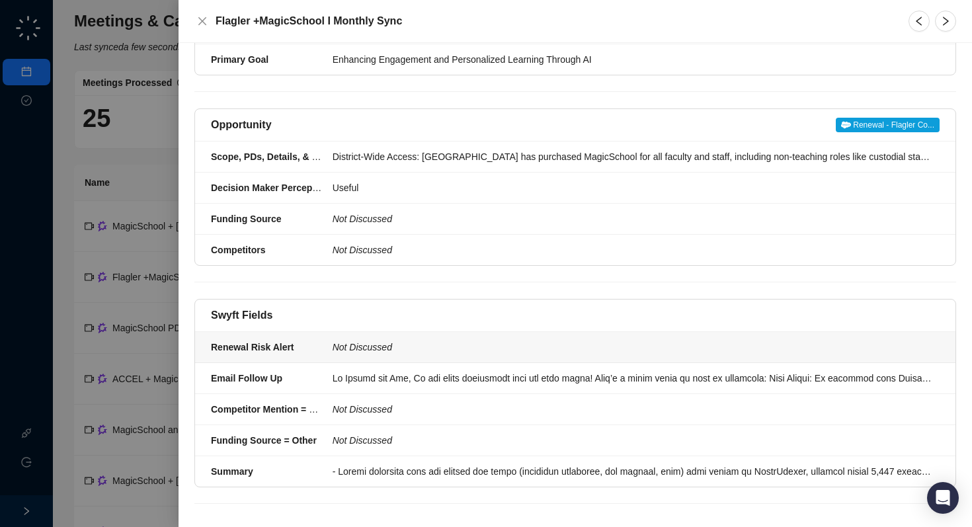
scroll to position [635, 0]
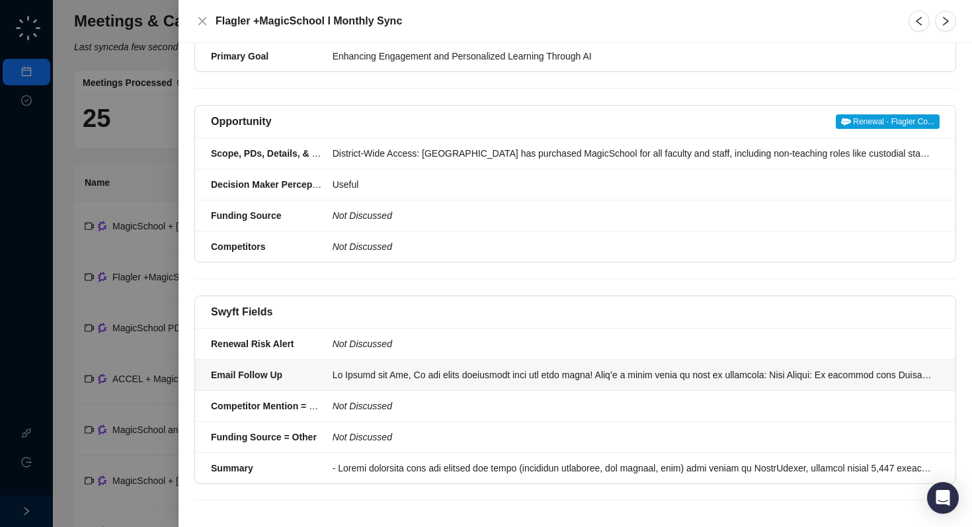
click at [267, 378] on strong "Email Follow Up" at bounding box center [246, 375] width 71 height 11
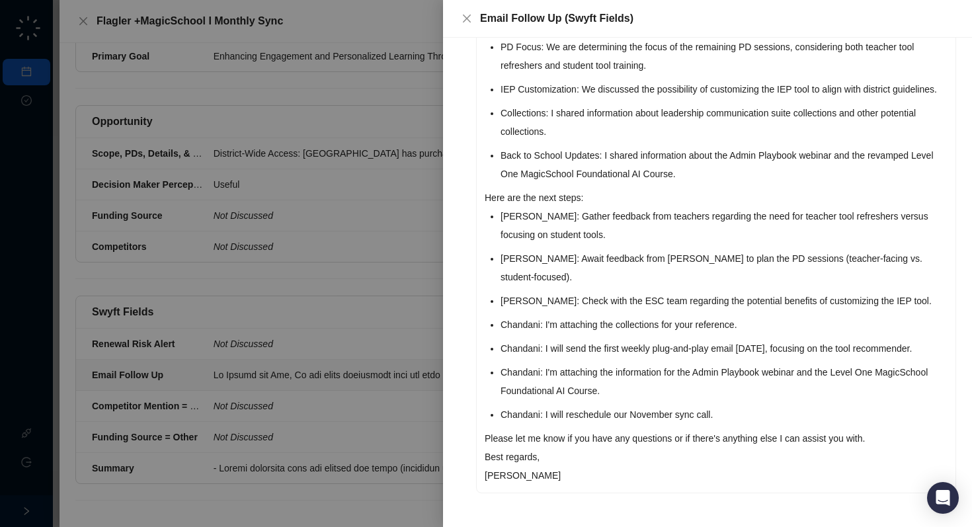
scroll to position [324, 0]
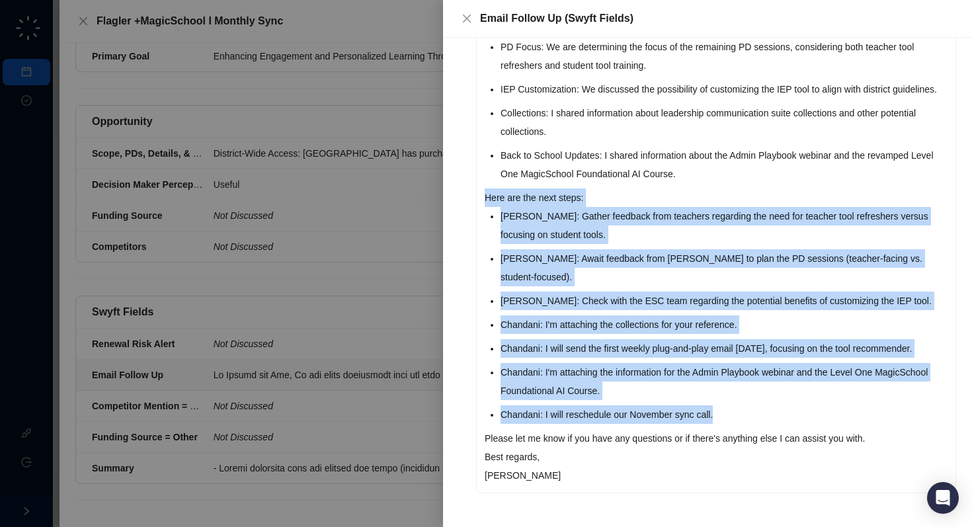
drag, startPoint x: 483, startPoint y: 196, endPoint x: 735, endPoint y: 417, distance: 334.6
click at [735, 417] on div "Hi Teresa and Amy, It was great connecting with you both today! Here’s a quick …" at bounding box center [716, 179] width 479 height 627
copy div "Here are the next steps: Teresa: Gather feedback from teachers regarding the ne…"
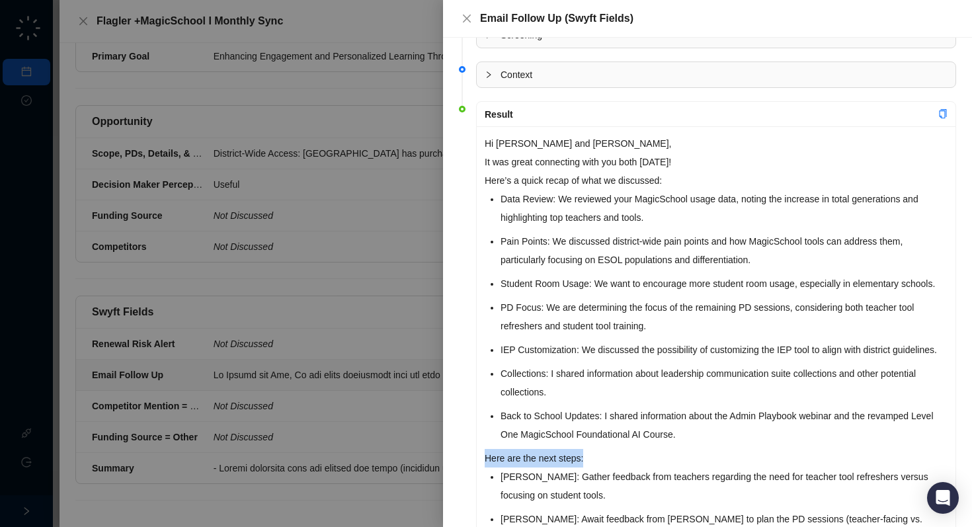
scroll to position [24, 0]
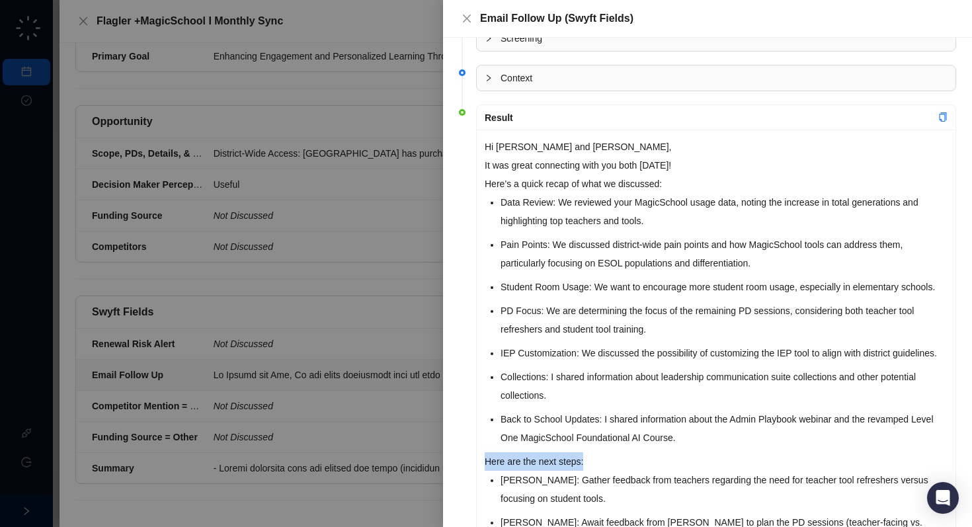
click at [622, 181] on p "Here’s a quick recap of what we discussed:" at bounding box center [716, 184] width 463 height 19
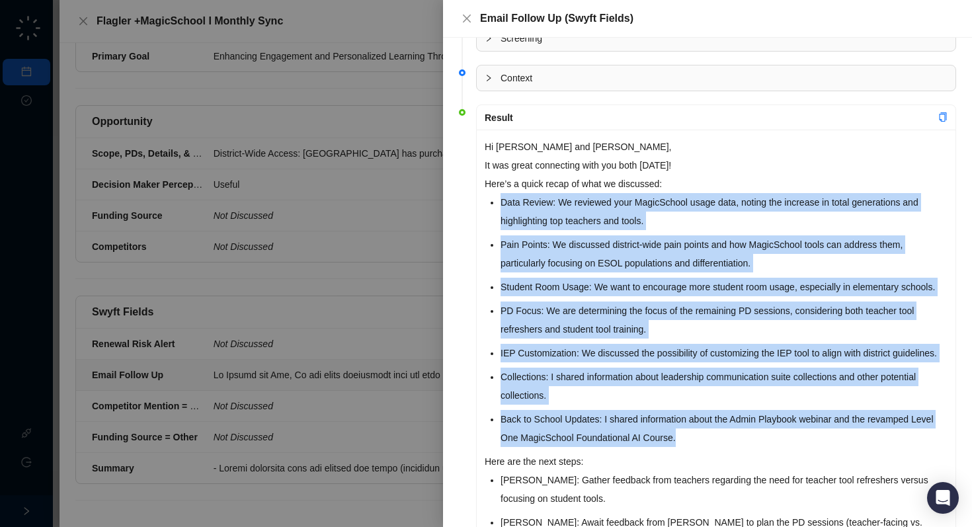
drag, startPoint x: 499, startPoint y: 199, endPoint x: 813, endPoint y: 469, distance: 413.6
click at [813, 469] on div "Hi Teresa and Amy, It was great connecting with you both today! Here’s a quick …" at bounding box center [716, 443] width 479 height 627
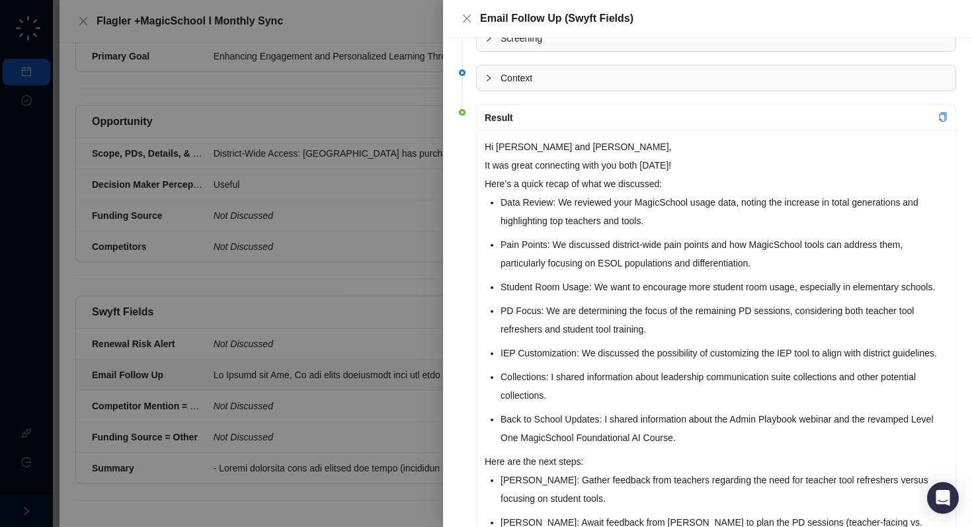
copy ul "Data Review: We reviewed your MagicSchool usage data, noting the increase in to…"
